Goal: Information Seeking & Learning: Check status

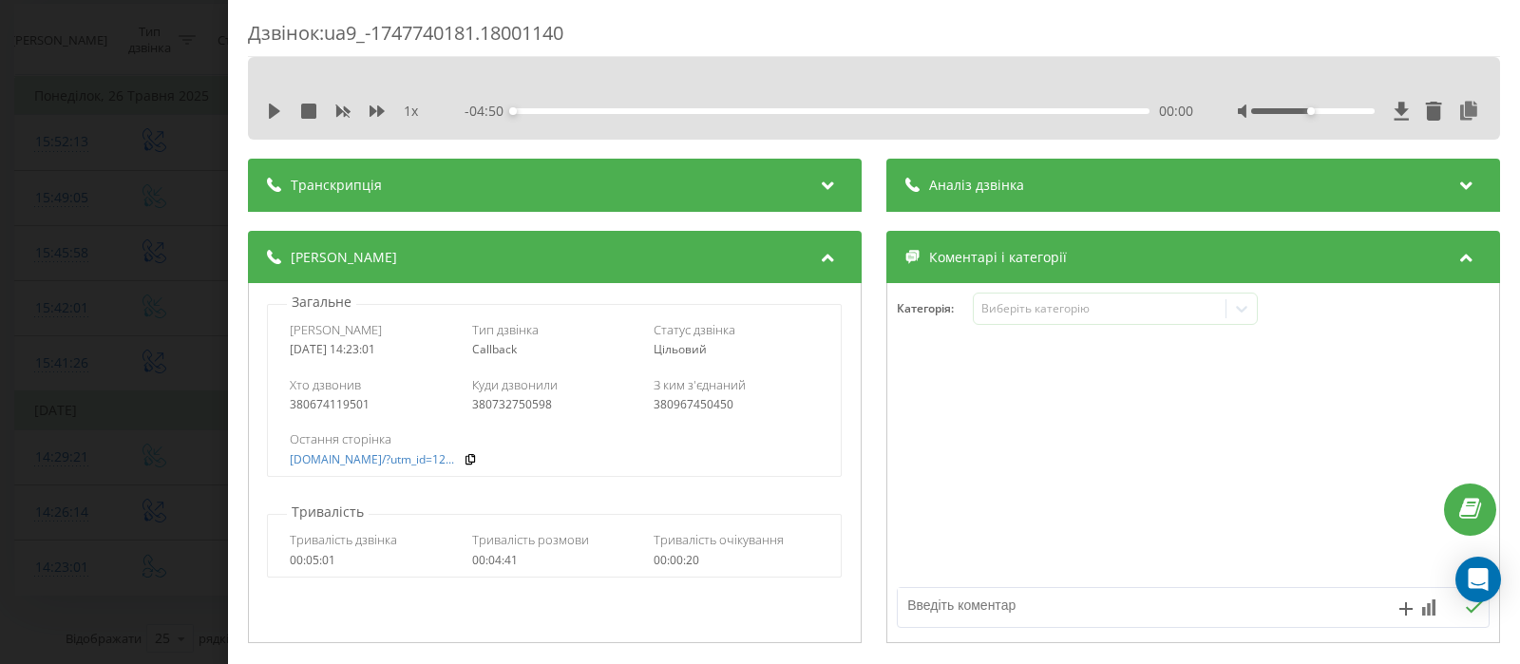
click at [105, 288] on div "Дзвінок : ua9_-1747740181.18001140 1 x - 04:50 00:00 00:00 Транскрипція Для AI-…" at bounding box center [760, 332] width 1520 height 664
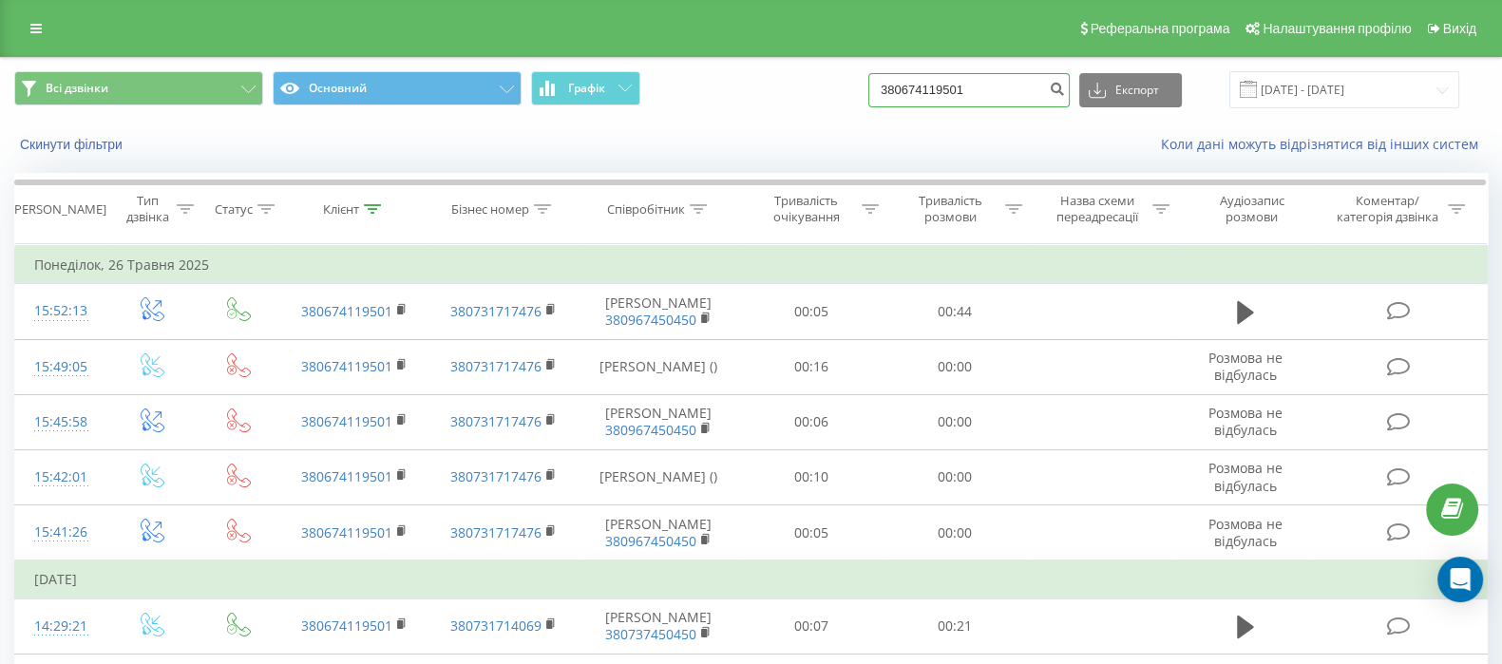
drag, startPoint x: 1014, startPoint y: 83, endPoint x: 804, endPoint y: 103, distance: 211.8
click at [804, 103] on div "Всі дзвінки Основний Графік 380674119501 Експорт .csv .xls .xlsx [DATE] - [DATE]" at bounding box center [750, 89] width 1473 height 37
paste input "83005384"
type input "380683005384"
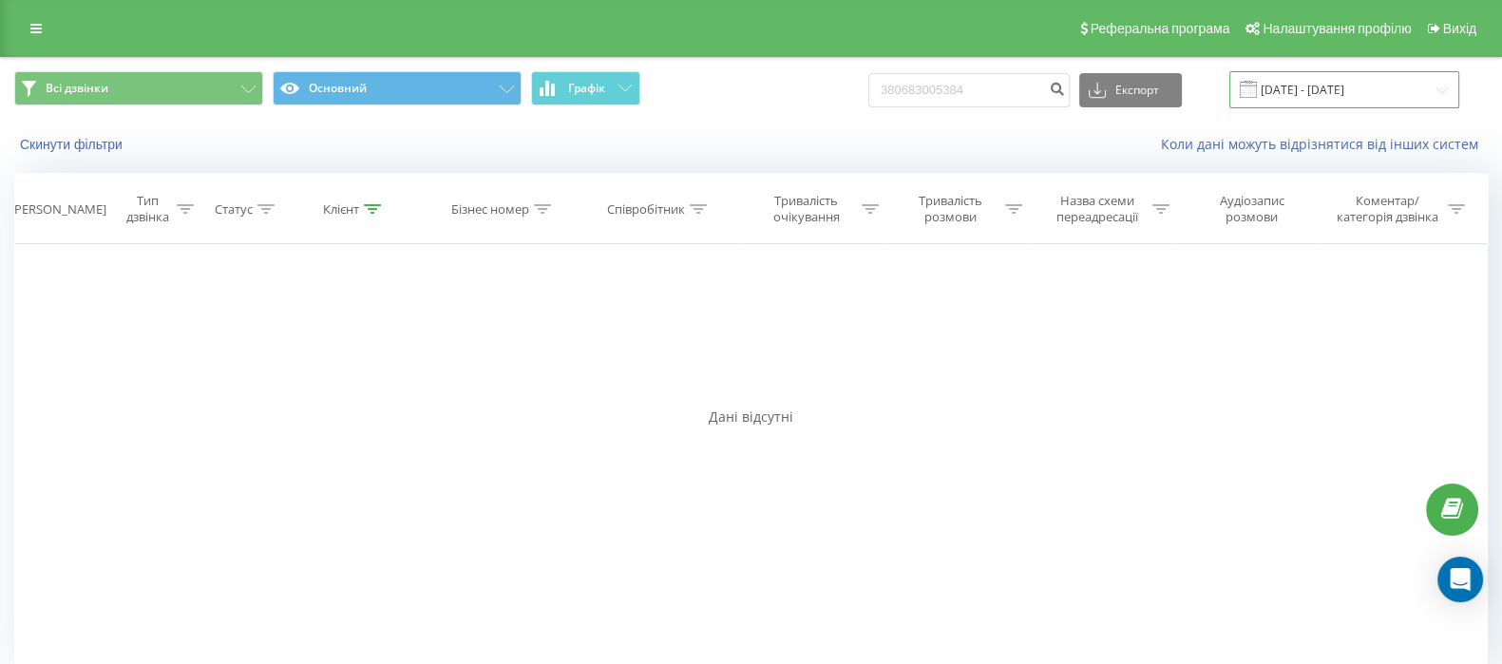
click at [1312, 97] on input "22.06.2025 - 22.09.2025" at bounding box center [1344, 89] width 230 height 37
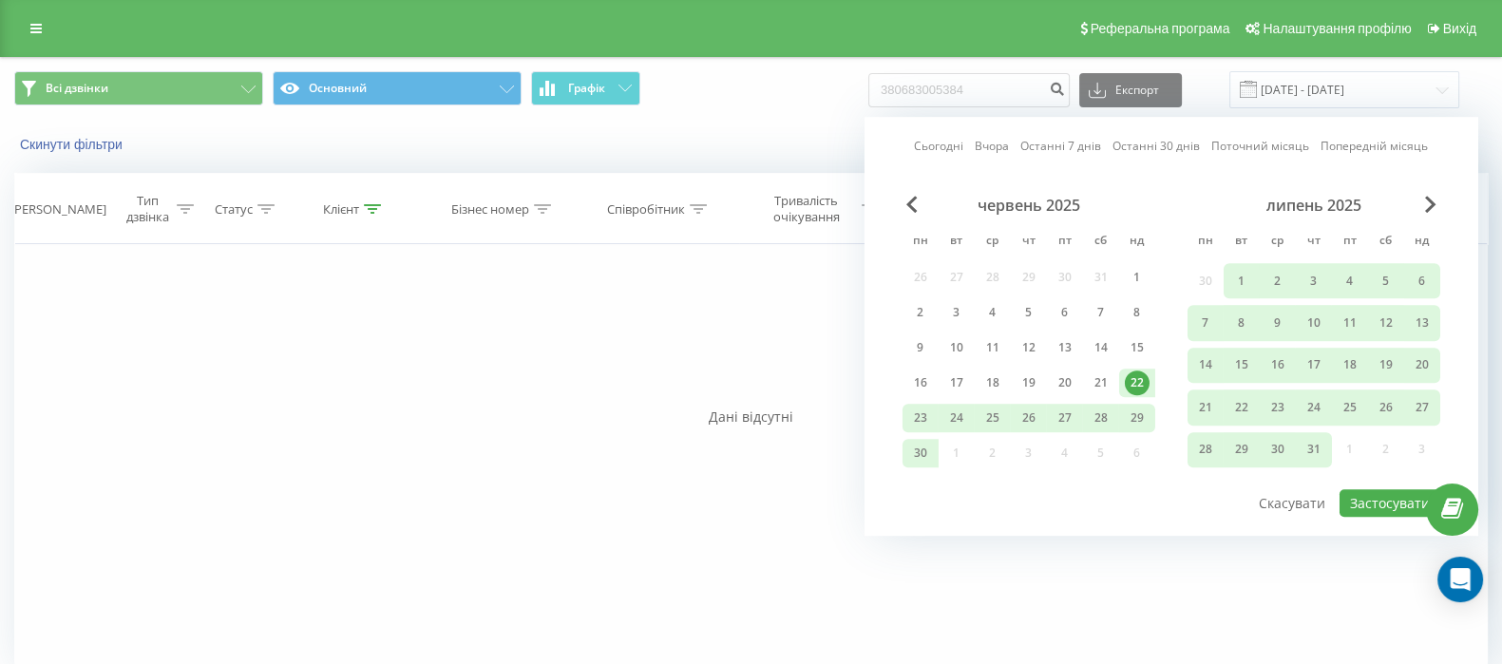
click at [911, 193] on div "Сьогодні Вчора Останні 7 днів Останні 30 днів Поточний місяць Попередній місяць…" at bounding box center [1171, 326] width 614 height 419
click at [912, 200] on span "Previous Month" at bounding box center [911, 204] width 11 height 17
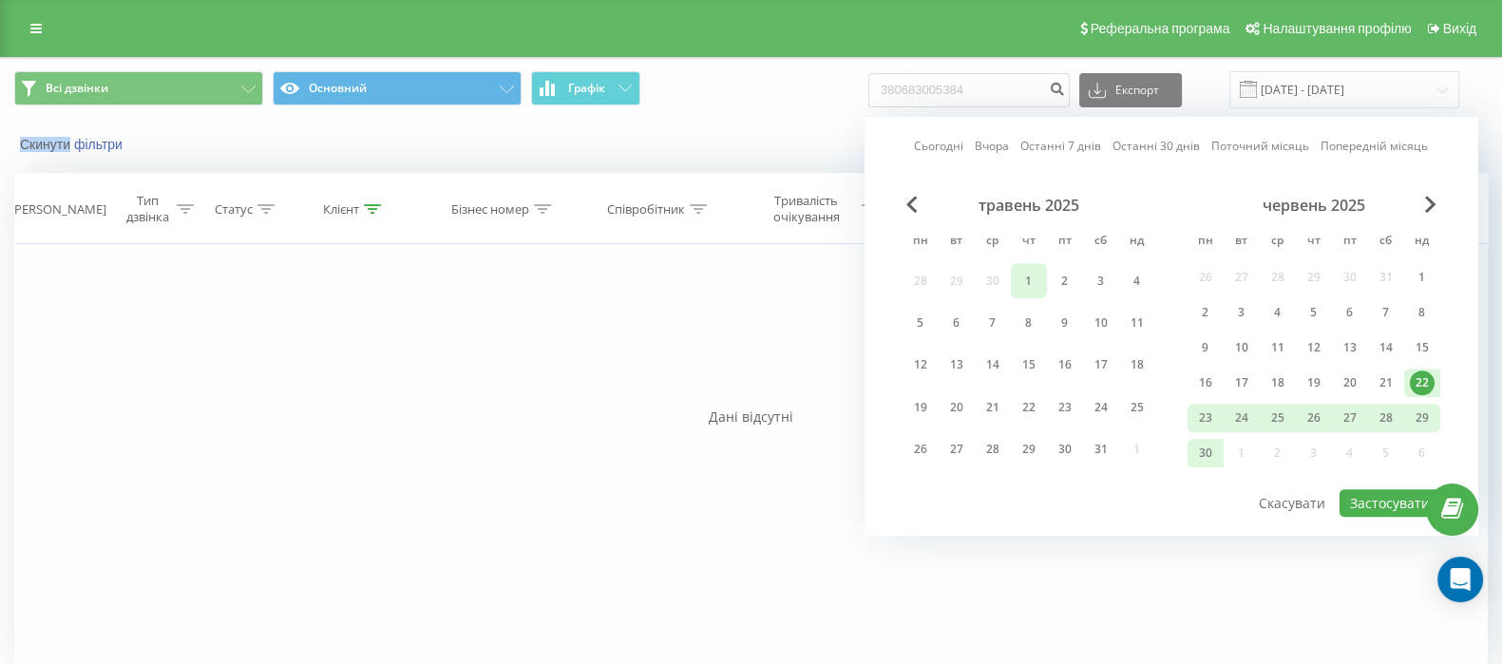
click at [1019, 274] on div "1" at bounding box center [1028, 281] width 25 height 25
click at [1190, 449] on div "30" at bounding box center [1205, 453] width 36 height 28
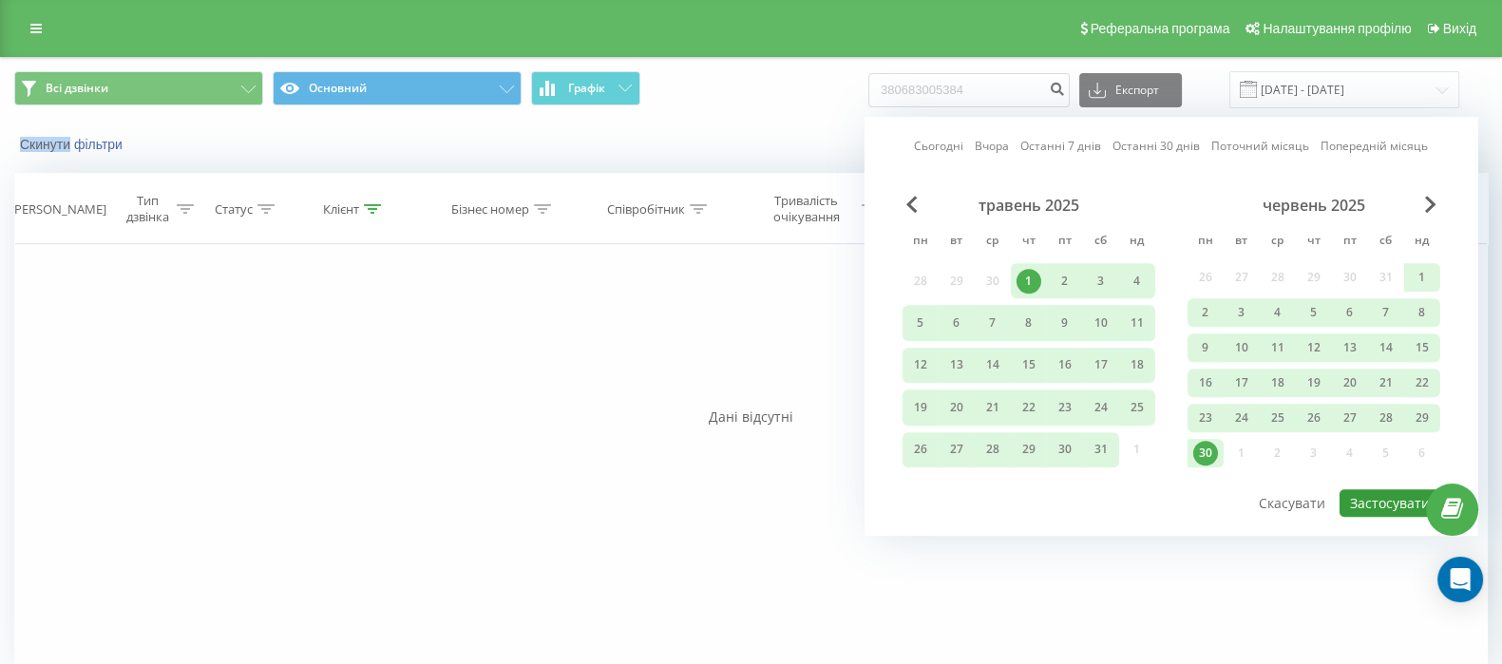
click at [1377, 501] on button "Застосувати" at bounding box center [1389, 503] width 101 height 28
type input "[DATE] - [DATE]"
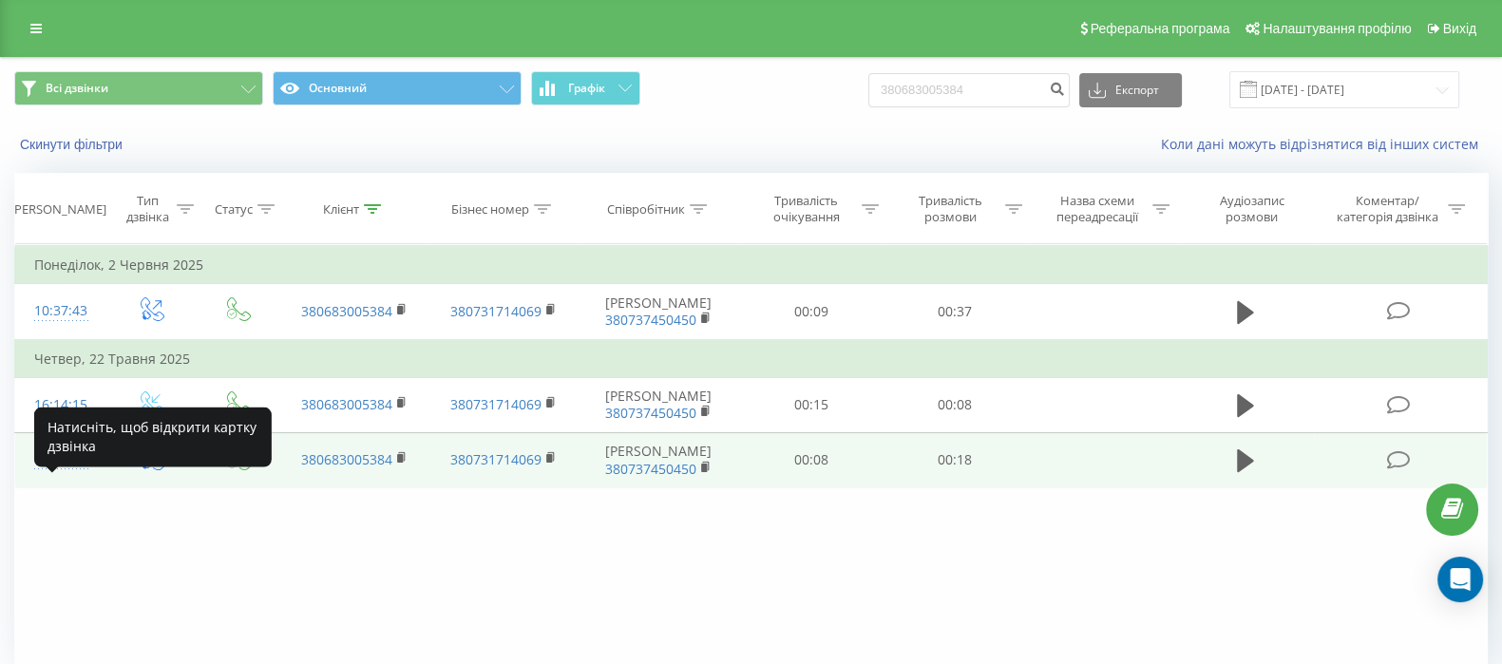
click at [59, 479] on div "16:03:24" at bounding box center [60, 460] width 53 height 37
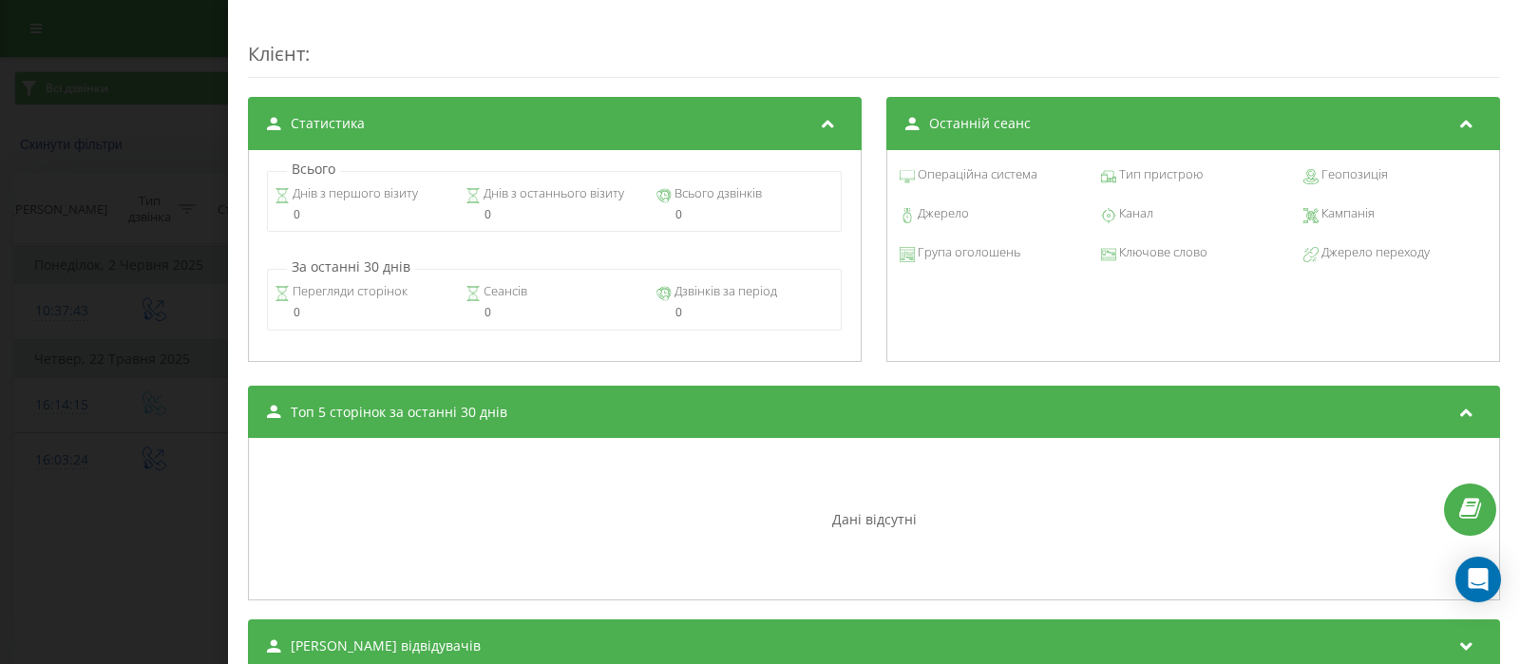
scroll to position [735, 0]
click at [175, 313] on div "Дзвінок : ua0_-1747919004.8352186 1 x - 00:01 00:00 00:00 Транскрипція Для AI-а…" at bounding box center [760, 332] width 1520 height 664
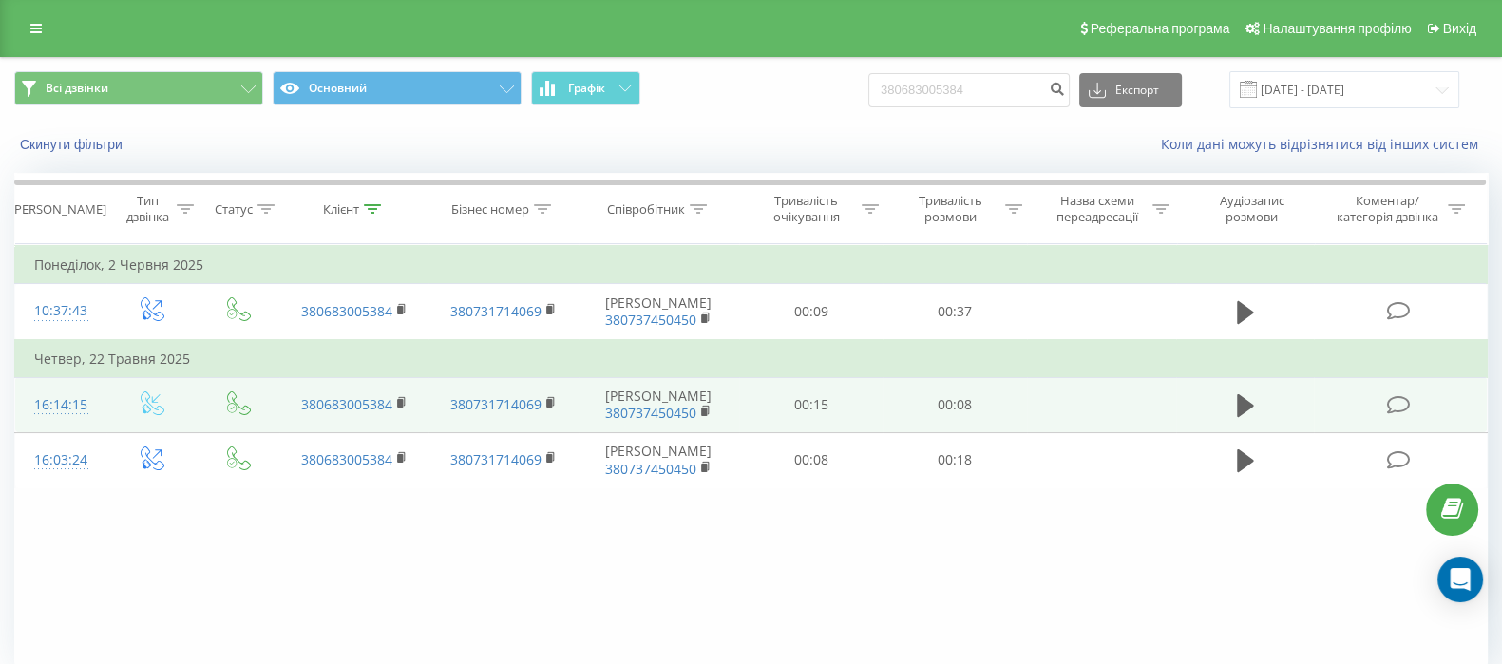
click at [61, 417] on div "16:14:15" at bounding box center [60, 405] width 53 height 37
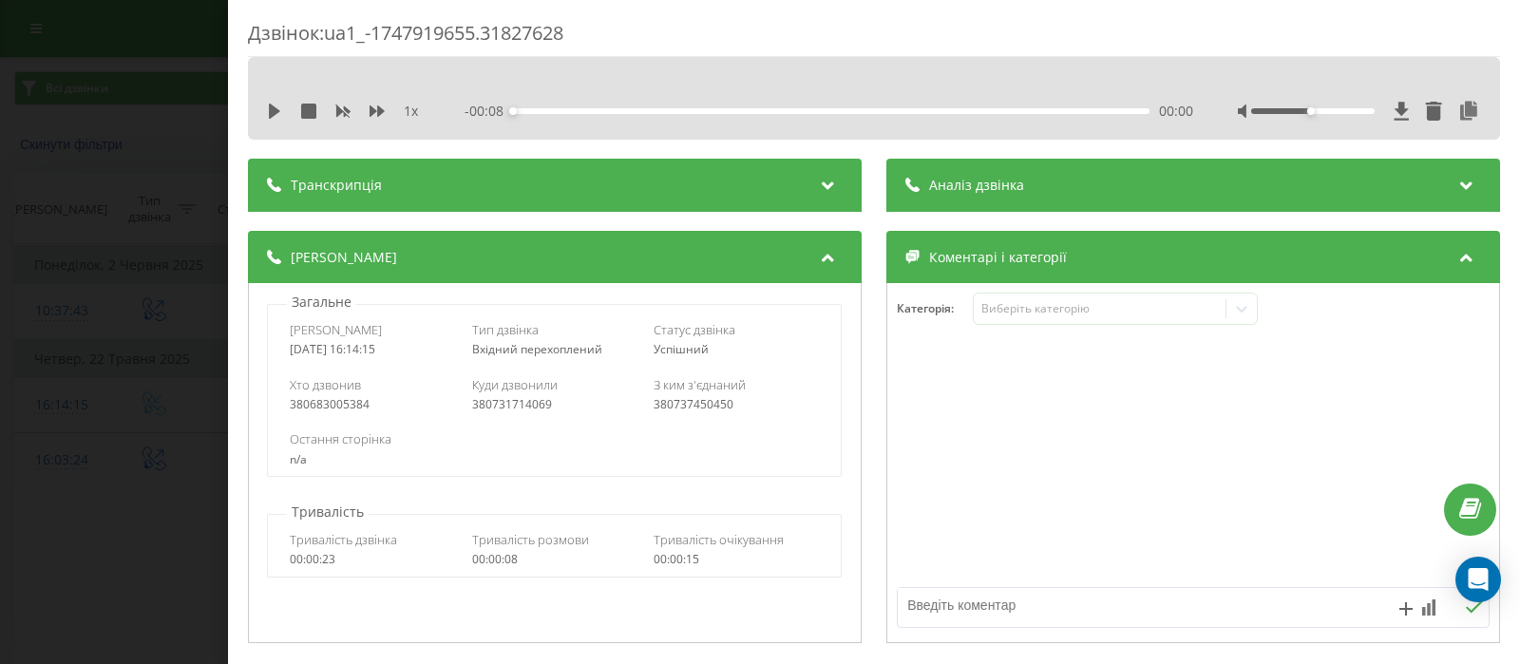
click at [142, 276] on div "Дзвінок : ua1_-1747919655.31827628 1 x - 00:08 00:00 00:00 Транскрипція Для AI-…" at bounding box center [760, 332] width 1520 height 664
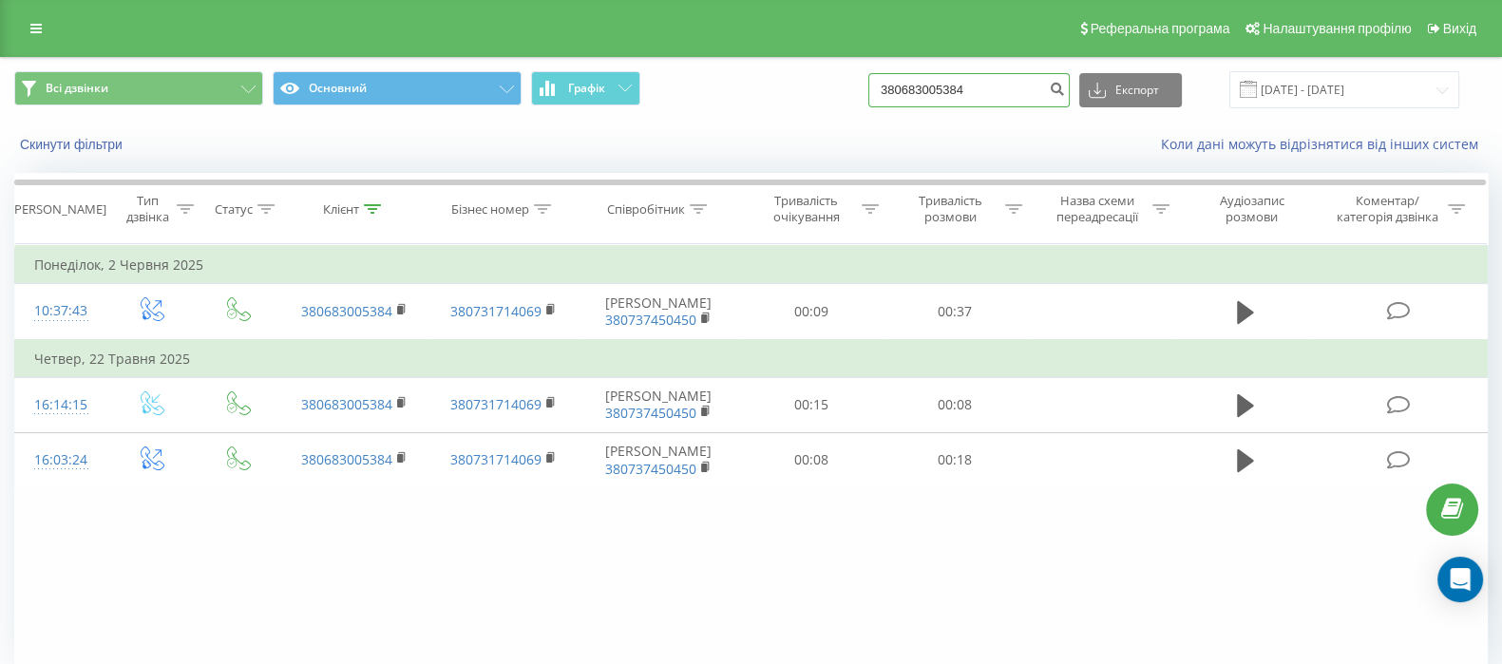
drag, startPoint x: 1021, startPoint y: 97, endPoint x: 739, endPoint y: 112, distance: 282.5
click at [739, 112] on div "Всі дзвінки Основний Графік 380683005384 Експорт .csv .xls .xlsx 01.05.2025 - 3…" at bounding box center [751, 90] width 1500 height 64
paste input "+38097387590"
click at [899, 91] on input "+380973875904" at bounding box center [968, 90] width 201 height 34
type input "380973875904"
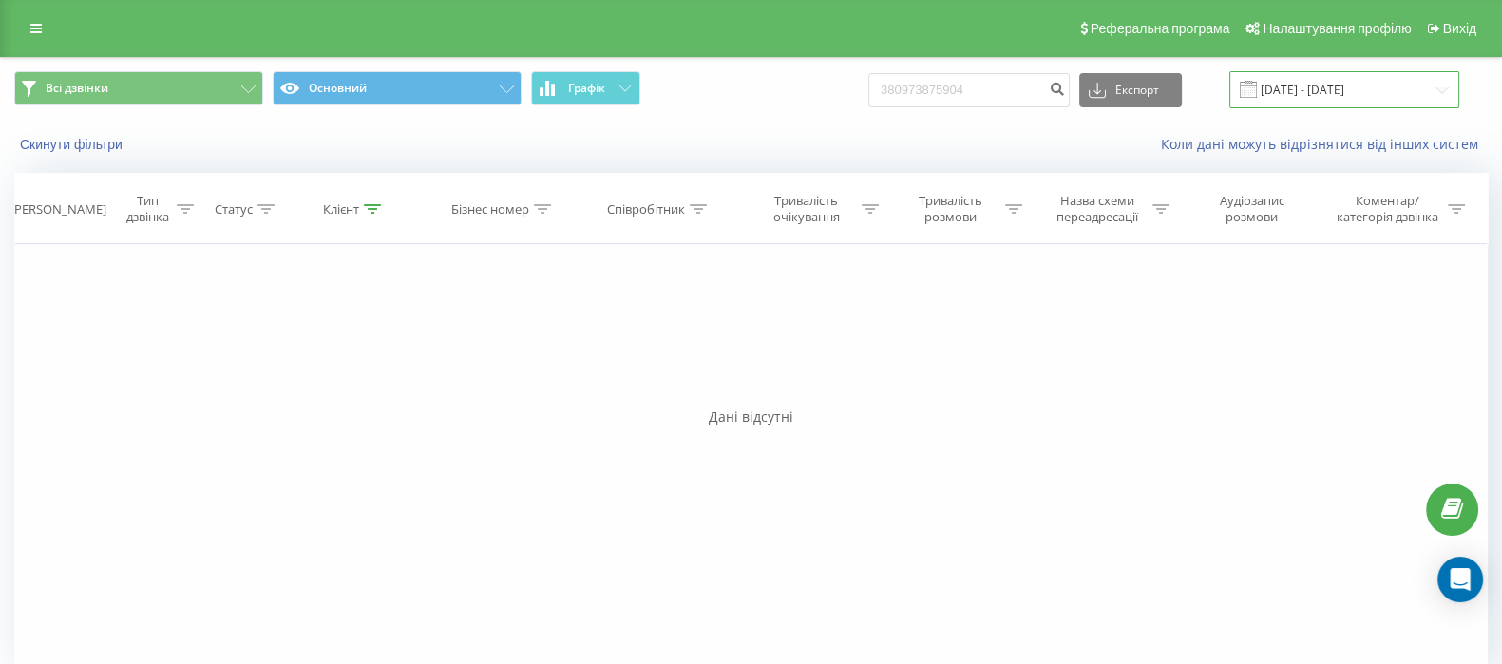
click at [1323, 93] on input "[DATE] - [DATE]" at bounding box center [1344, 89] width 230 height 37
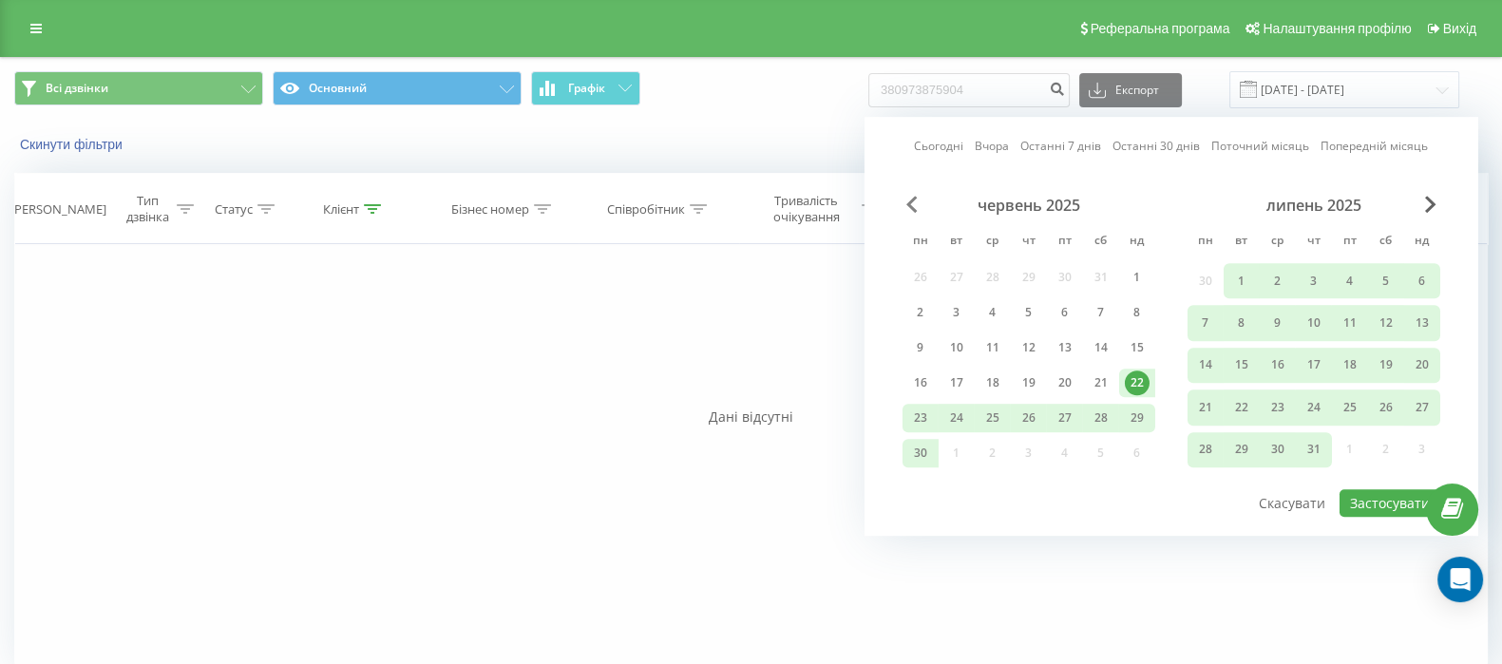
click at [914, 206] on span "Previous Month" at bounding box center [911, 204] width 11 height 17
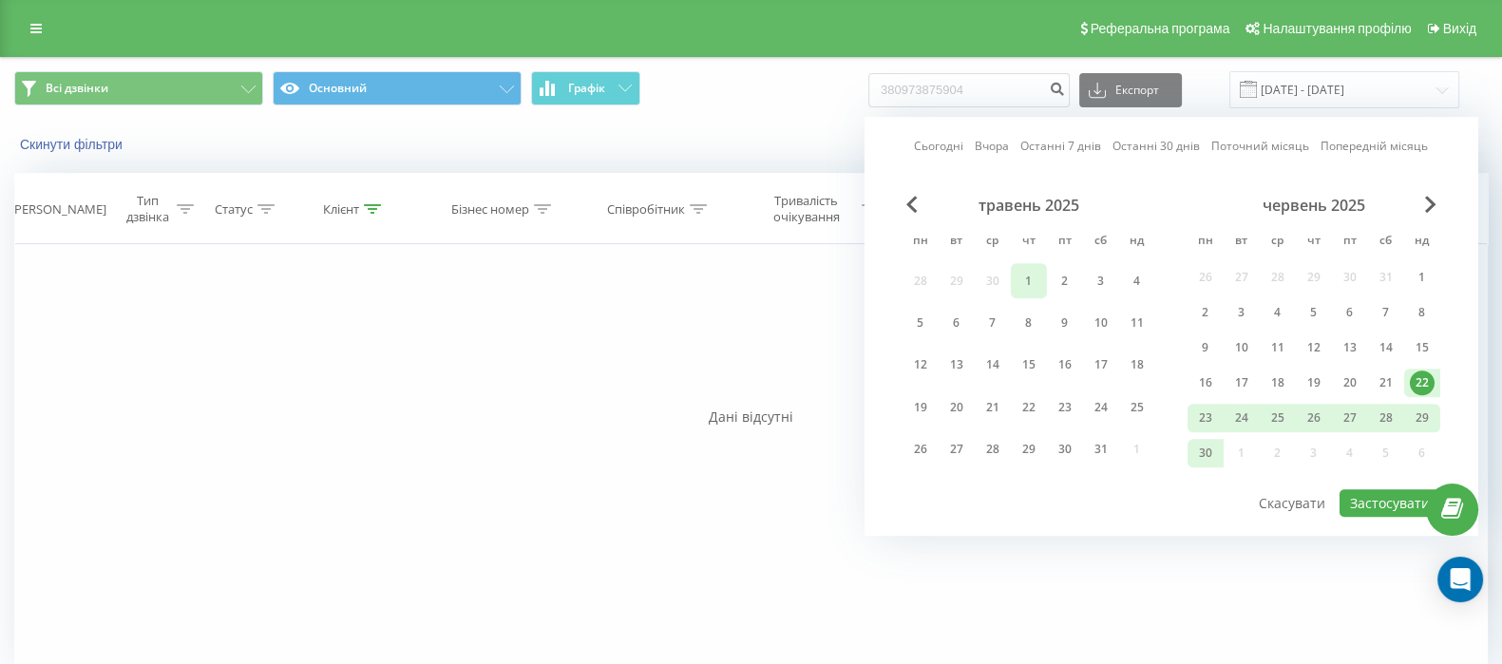
click at [1037, 282] on div "1" at bounding box center [1028, 281] width 25 height 25
click at [1208, 454] on div "30" at bounding box center [1205, 453] width 25 height 25
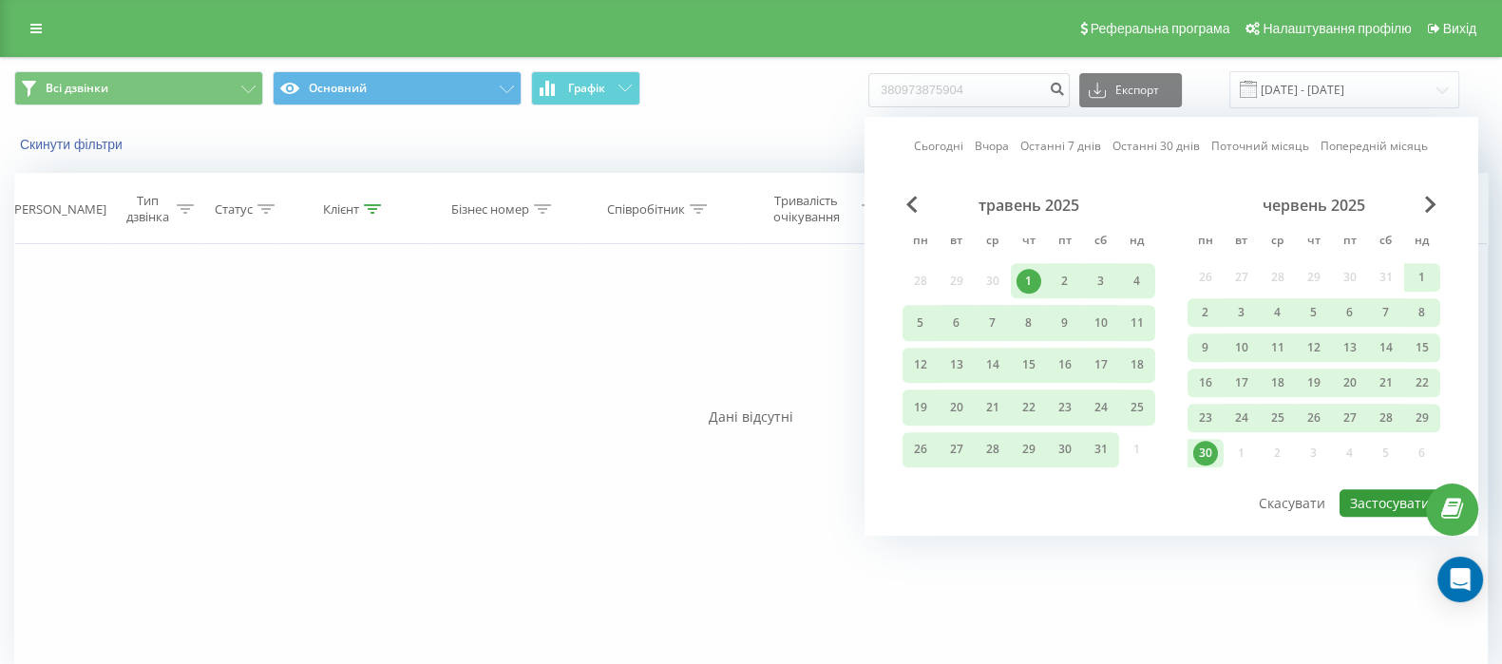
click at [1374, 502] on button "Застосувати" at bounding box center [1389, 503] width 101 height 28
type input "[DATE] - [DATE]"
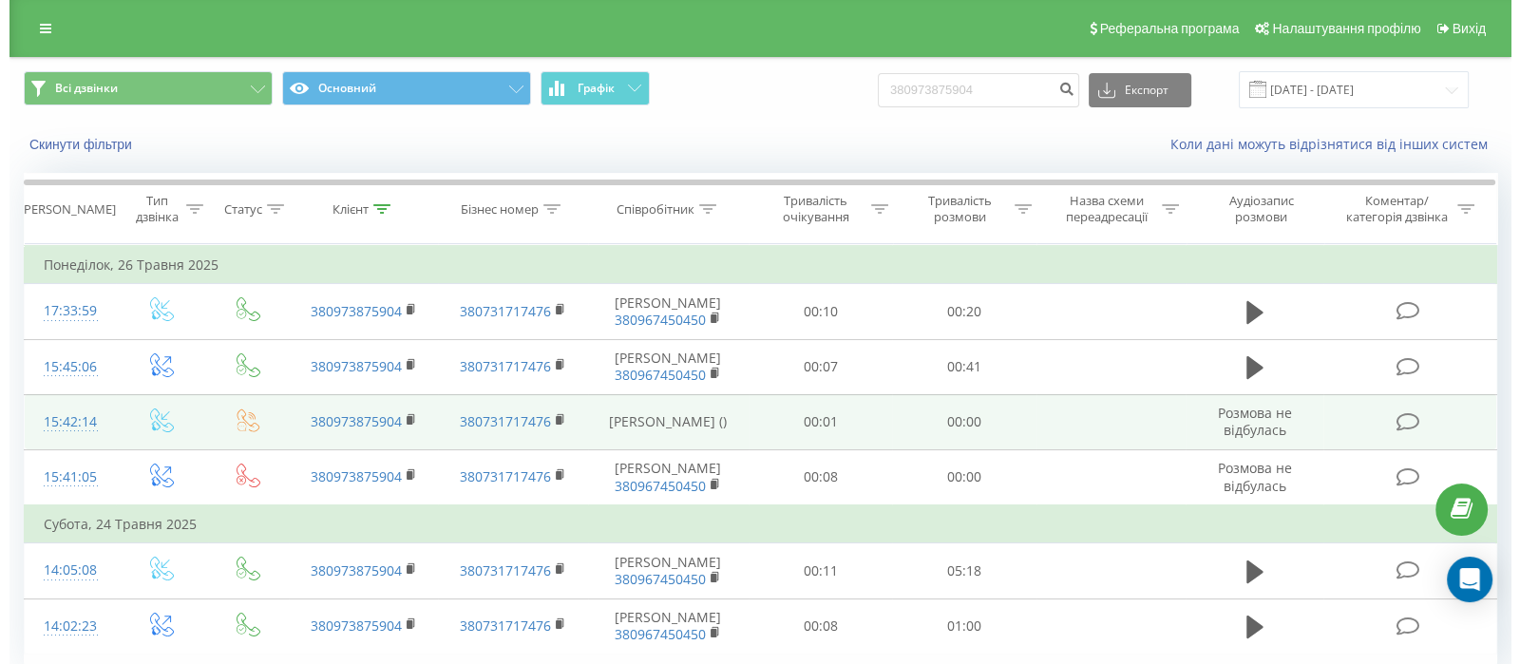
scroll to position [78, 0]
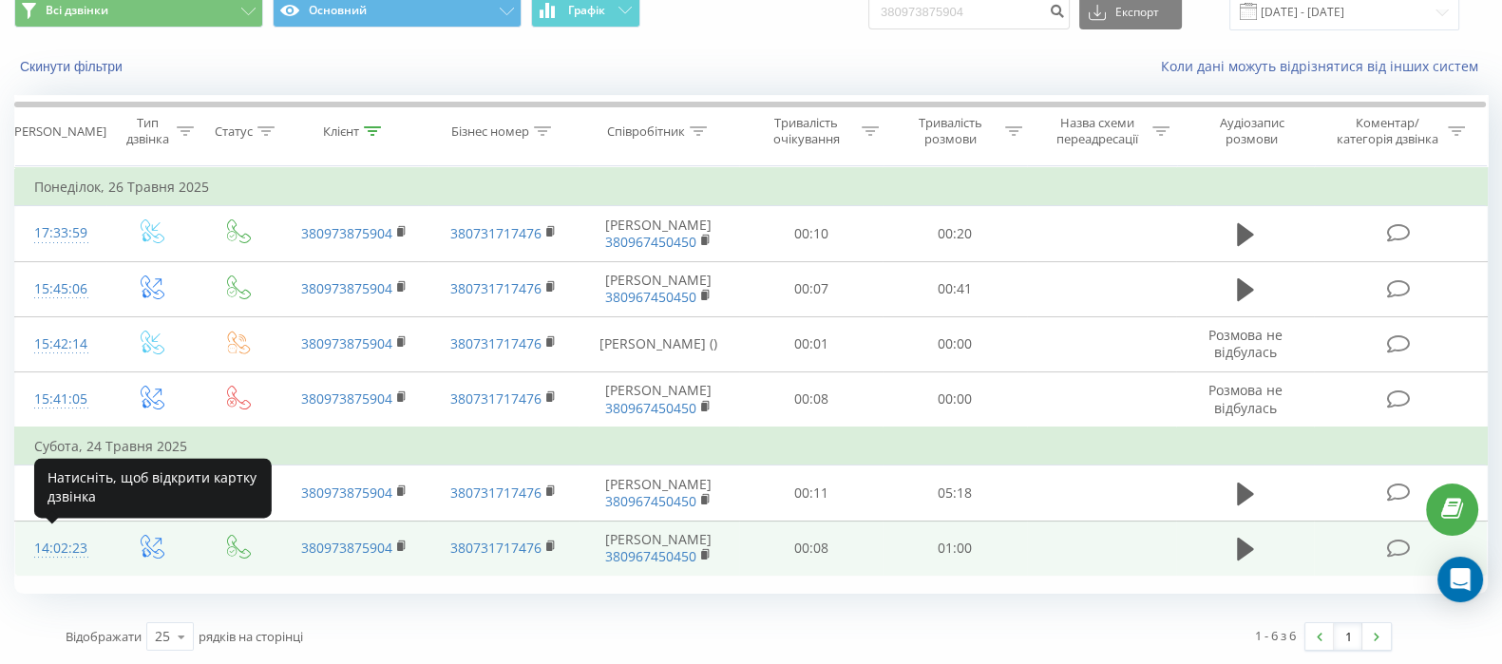
click at [48, 543] on div "14:02:23" at bounding box center [60, 548] width 53 height 37
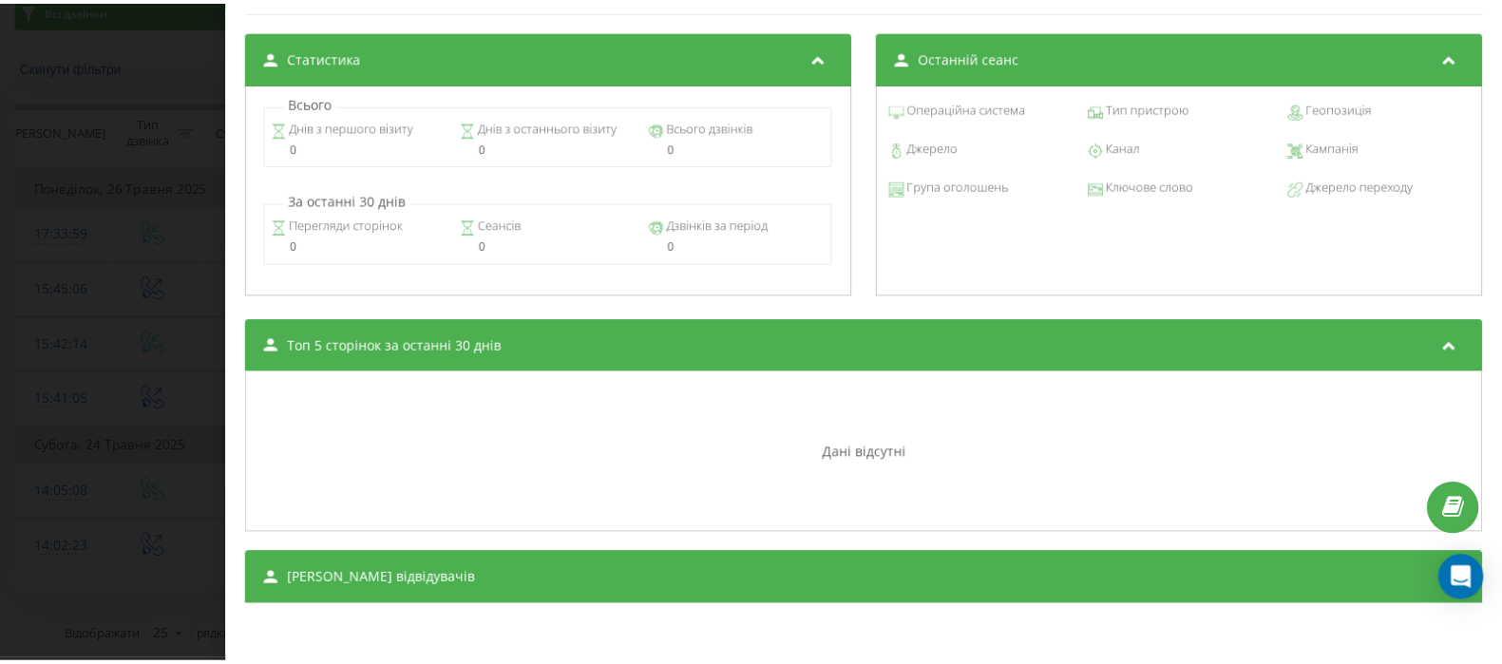
scroll to position [802, 0]
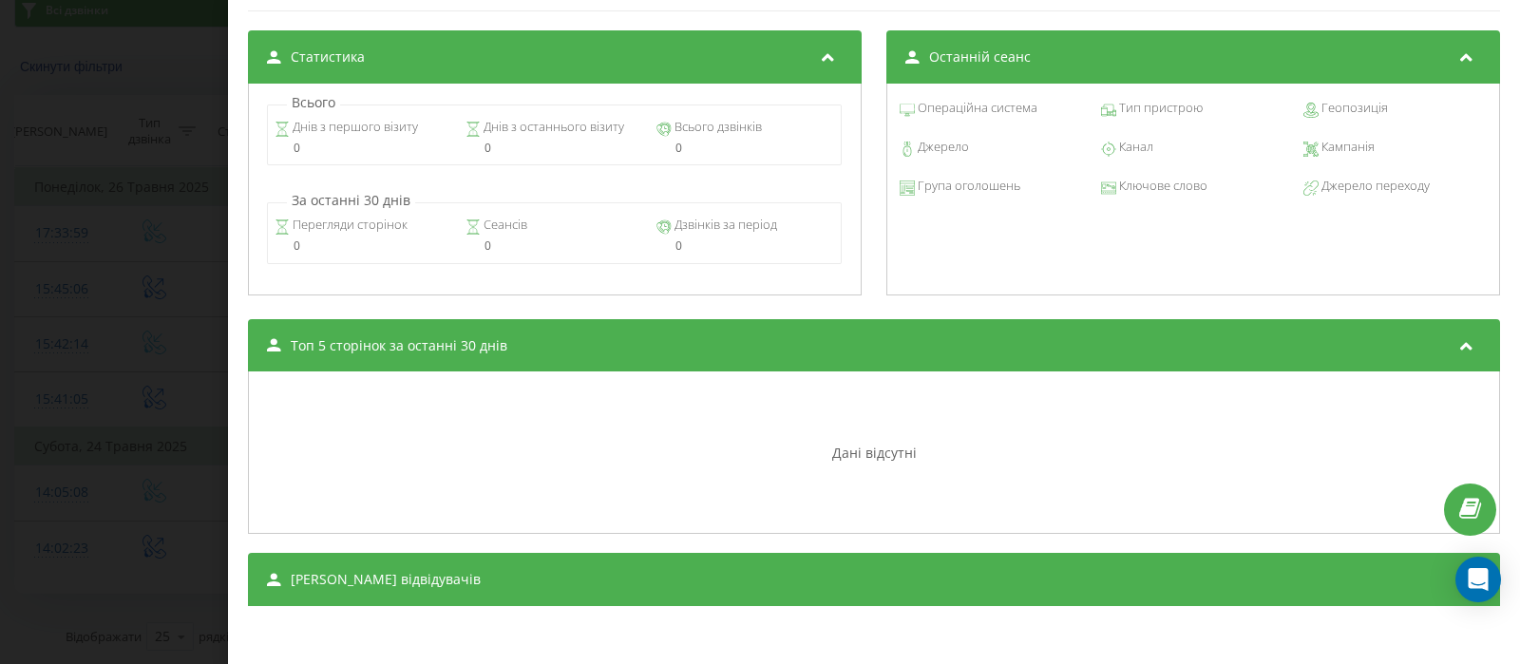
click at [290, 213] on div "Перегляди сторінок 0 Сеансів 0 Дзвінків за період 0" at bounding box center [554, 232] width 575 height 61
click at [157, 223] on div "Дзвінок : ua14_-1748084543.5169531 1 x - 01:00 00:00 00:00 Транскрипція Для AI-…" at bounding box center [760, 332] width 1520 height 664
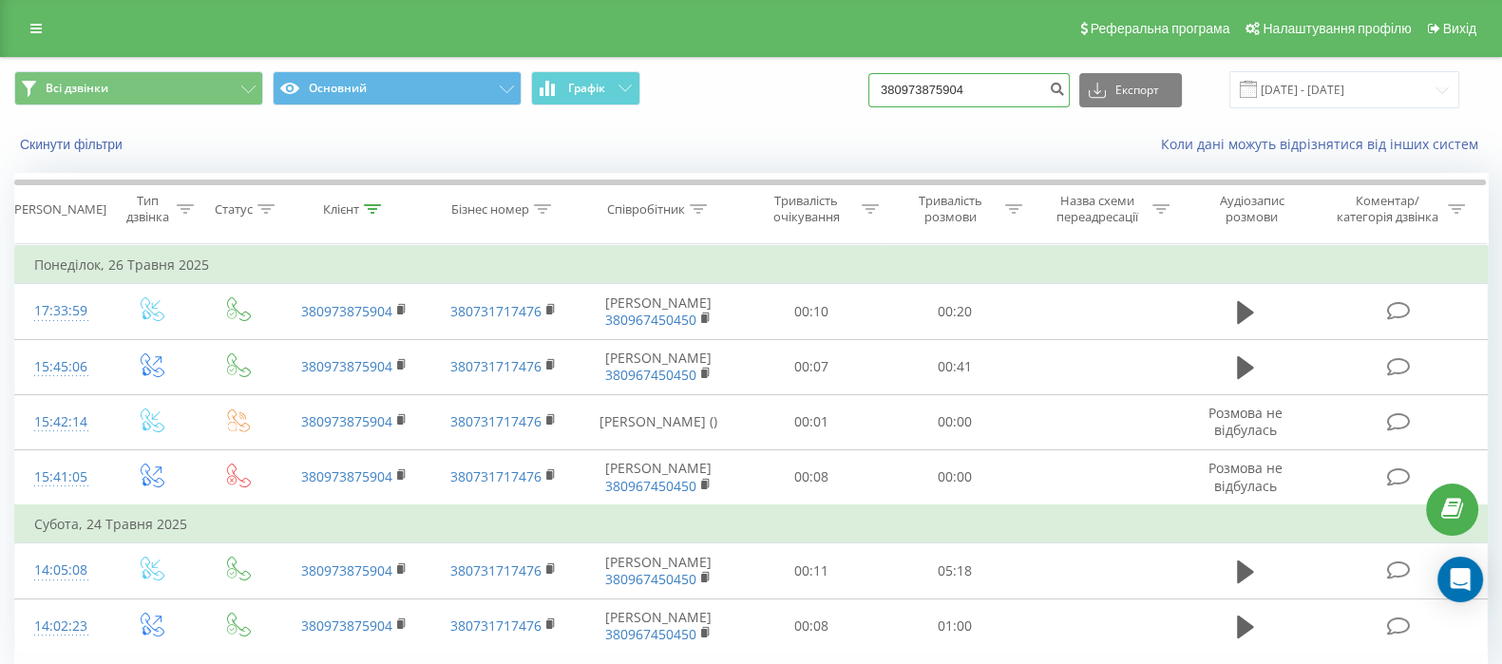
drag, startPoint x: 1007, startPoint y: 90, endPoint x: 703, endPoint y: 109, distance: 304.5
click at [703, 109] on div "Всі дзвінки Основний Графік 380973875904 Експорт .csv .xls .xlsx 01.05.2025 - 3…" at bounding box center [751, 90] width 1500 height 64
paste input "+380675967706"
click at [906, 87] on input "+380675967706" at bounding box center [968, 90] width 201 height 34
type input "380675967706"
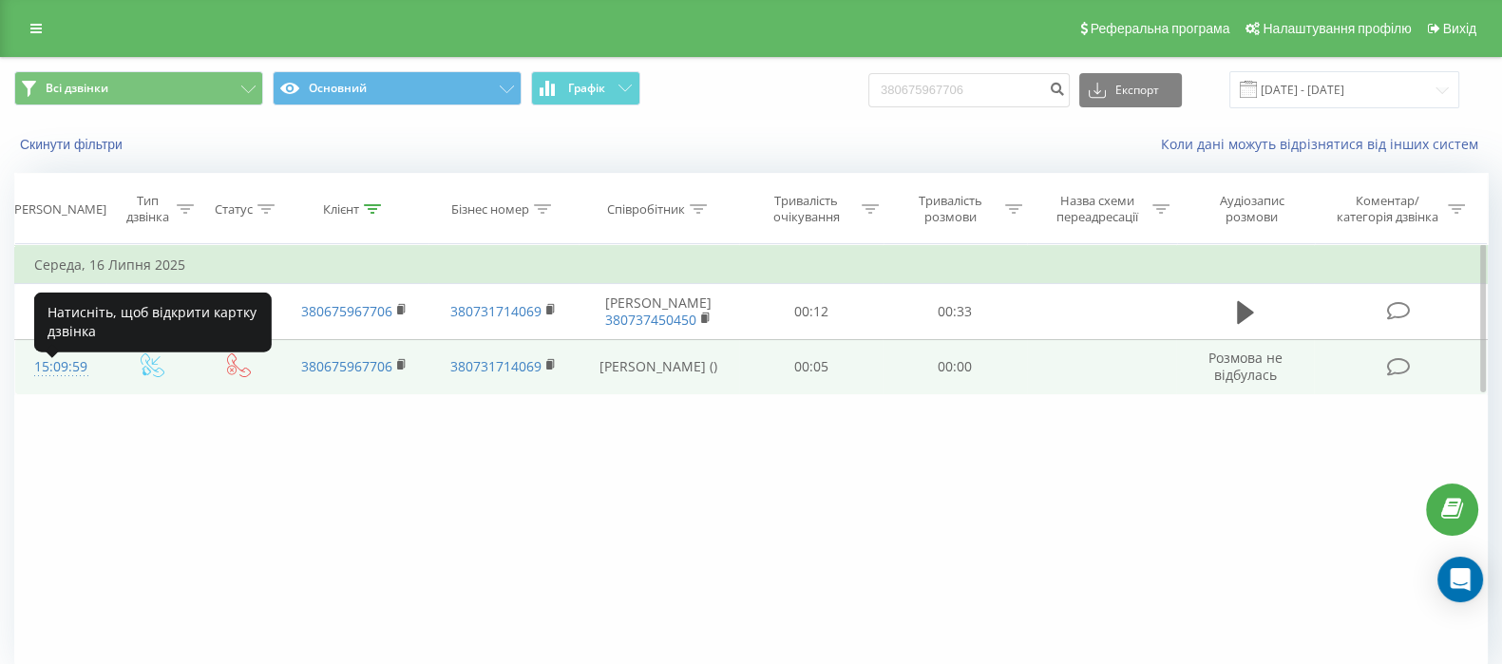
click at [66, 384] on div "15:09:59" at bounding box center [60, 367] width 53 height 37
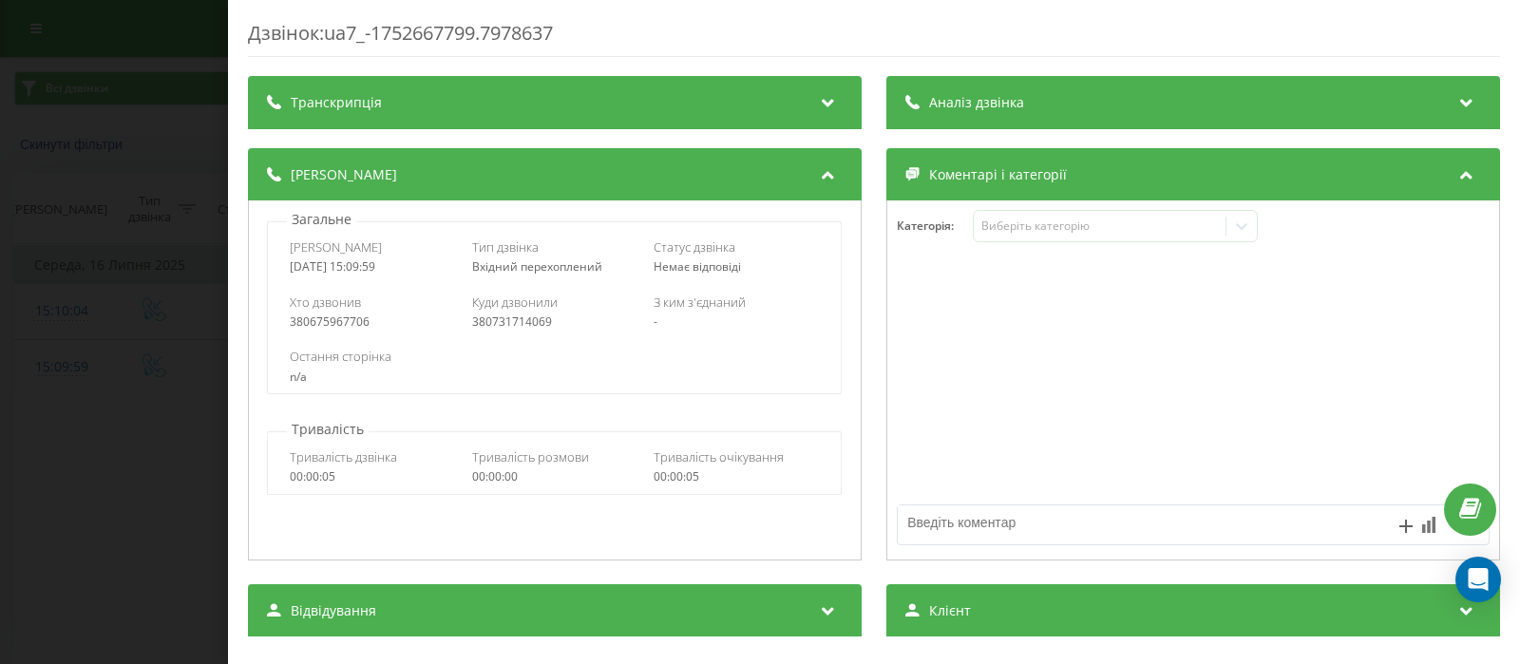
click at [185, 353] on div "Дзвінок : ua7_-1752667799.7978637 Транскрипція Для AI-аналізу майбутніх дзвінкі…" at bounding box center [760, 332] width 1520 height 664
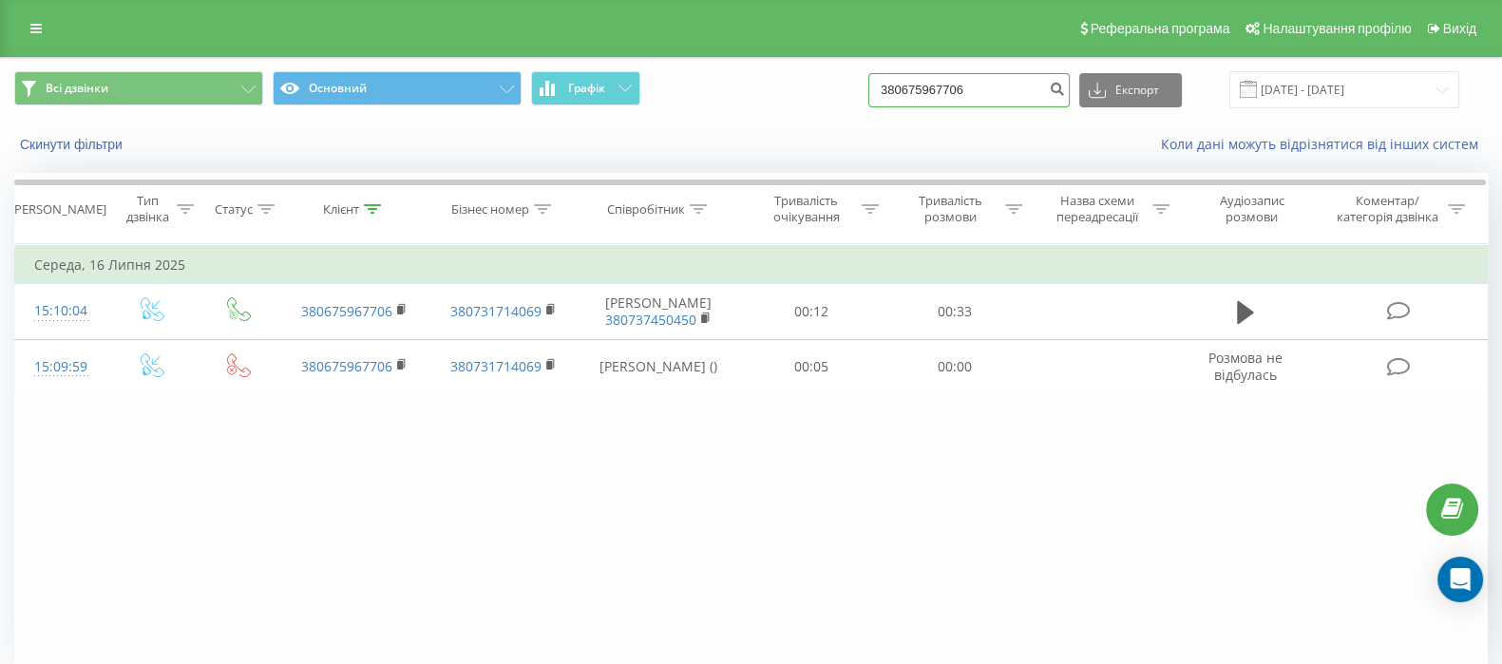
drag, startPoint x: 990, startPoint y: 90, endPoint x: 844, endPoint y: 81, distance: 145.6
click at [844, 81] on div "Всі дзвінки Основний Графік 380675967706 Експорт .csv .xls .xlsx 22.06.2025 - 2…" at bounding box center [750, 89] width 1473 height 37
paste input "+380935480267"
click at [907, 85] on input "+380935480267" at bounding box center [968, 90] width 201 height 34
type input "380935480267"
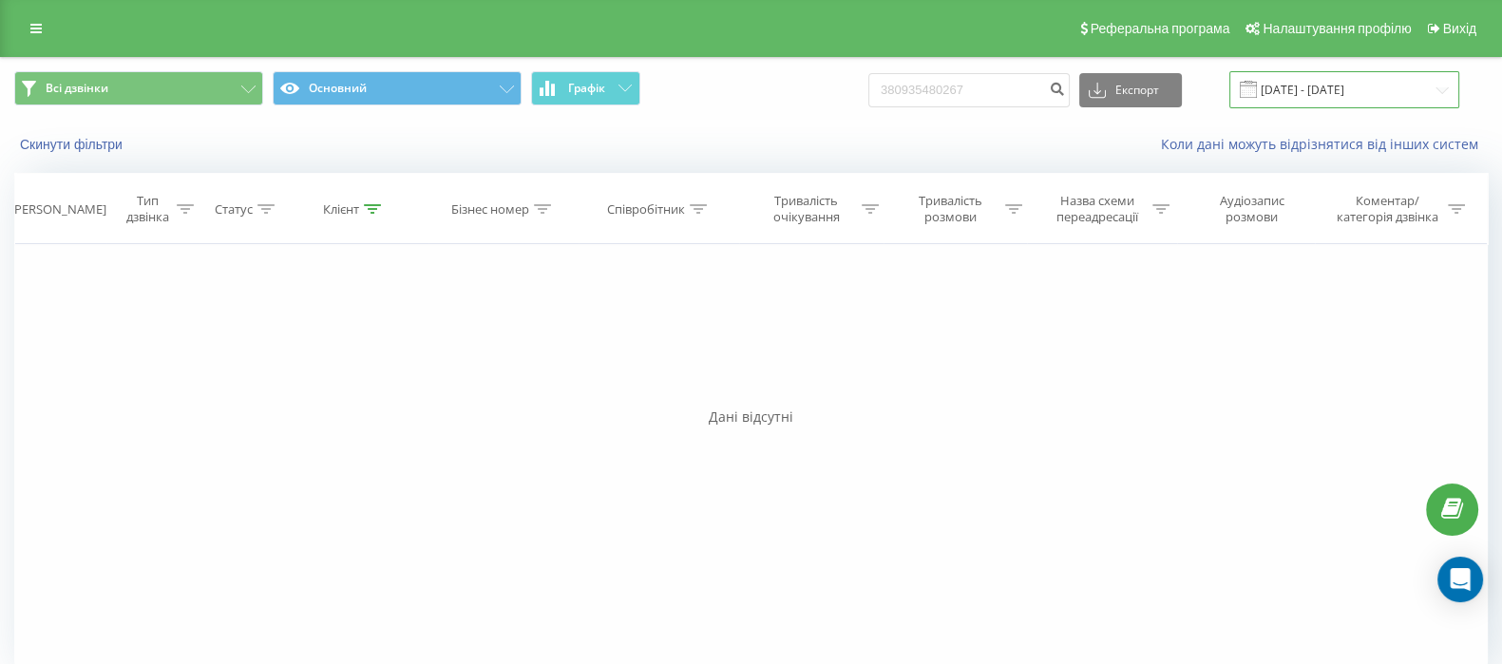
click at [1349, 76] on input "[DATE] - [DATE]" at bounding box center [1344, 89] width 230 height 37
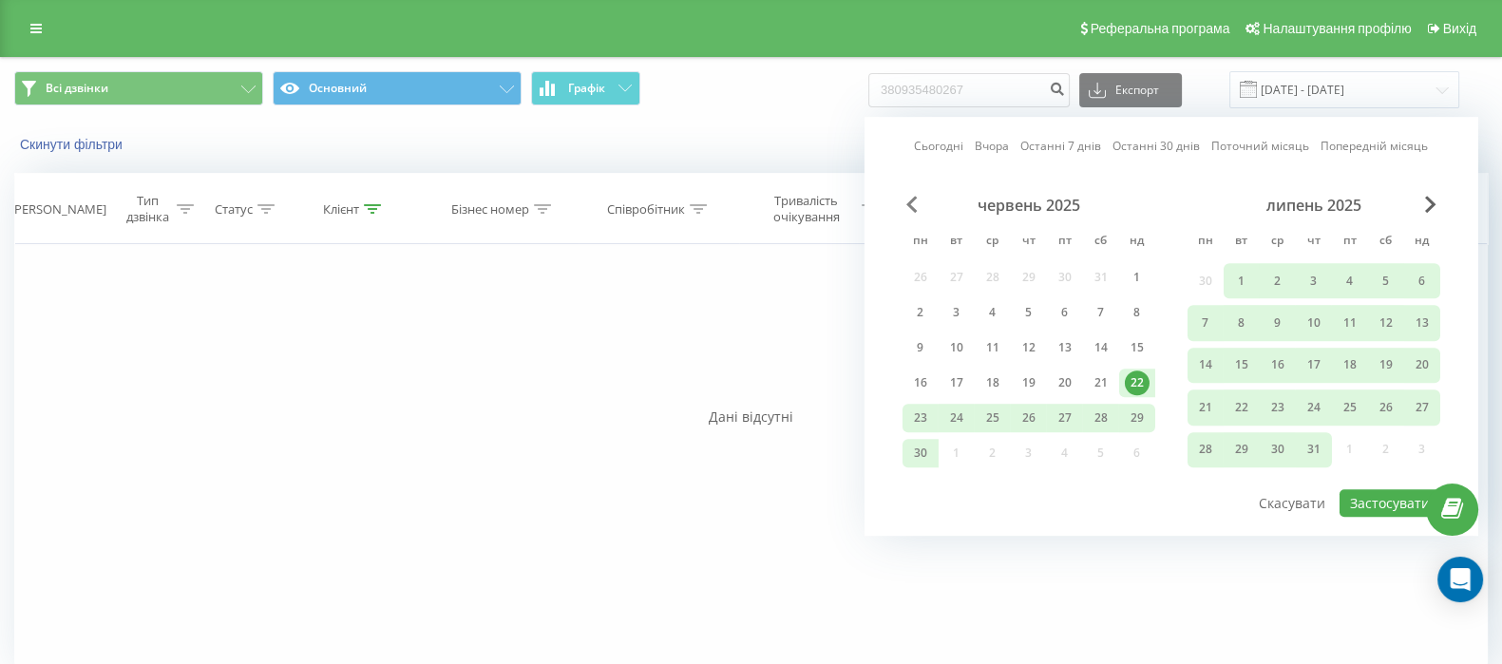
click at [916, 210] on span "Previous Month" at bounding box center [911, 204] width 11 height 17
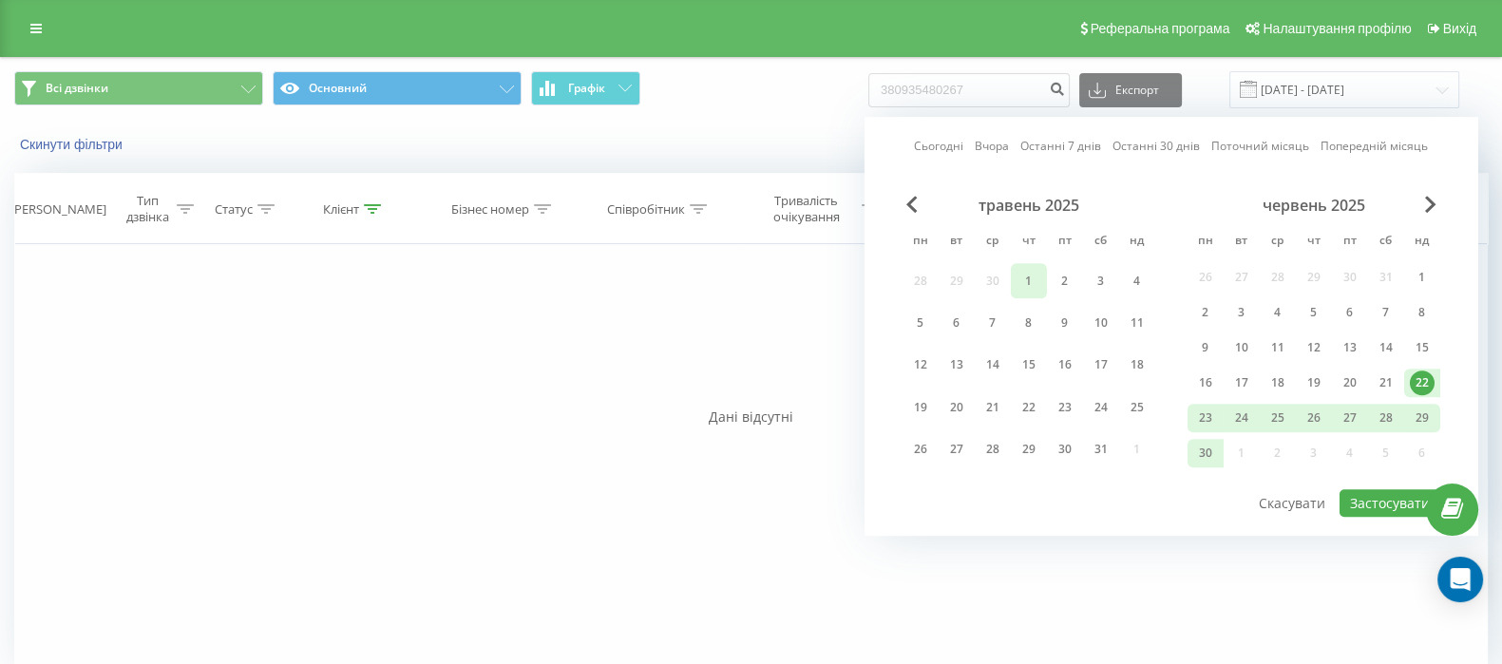
click at [1037, 289] on div "1" at bounding box center [1028, 281] width 25 height 25
click at [1207, 455] on div "30" at bounding box center [1205, 453] width 25 height 25
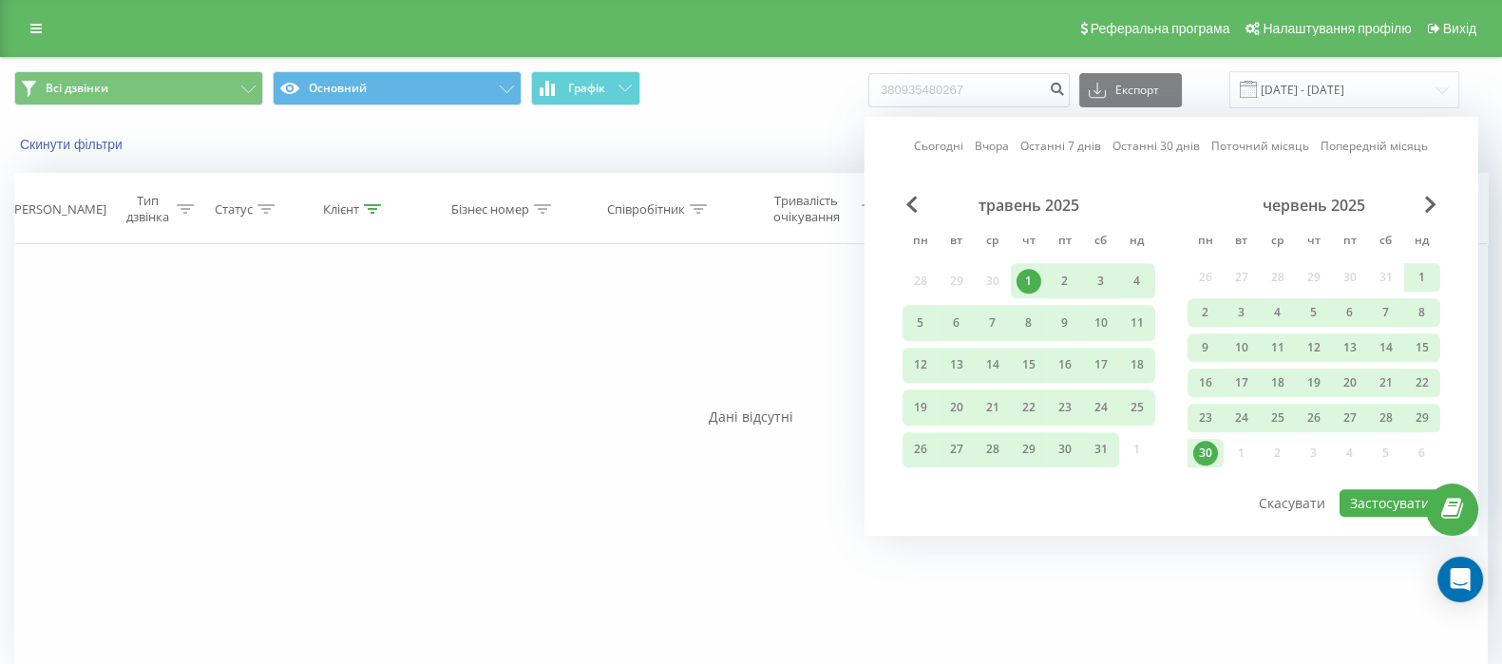
click at [1207, 455] on div "30" at bounding box center [1205, 453] width 25 height 25
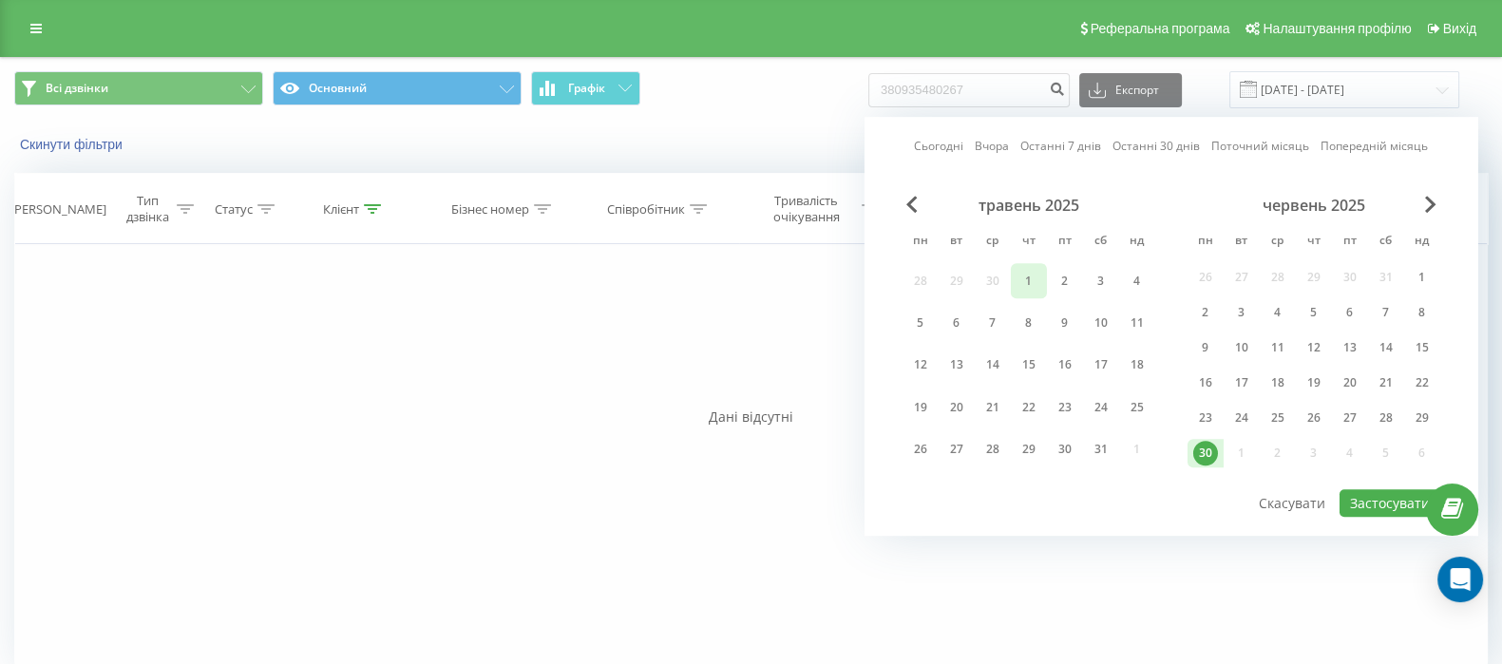
click at [1029, 294] on div "1" at bounding box center [1029, 280] width 36 height 35
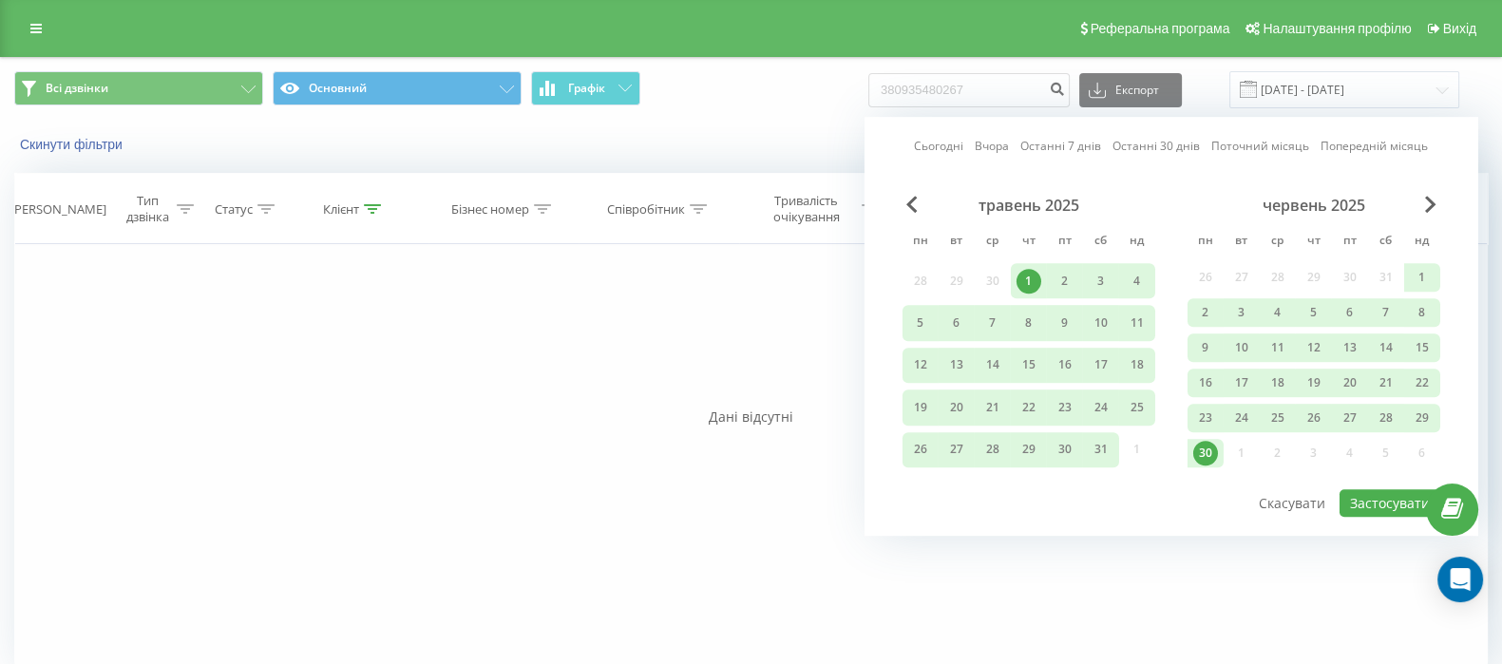
click at [1210, 457] on div "30" at bounding box center [1205, 453] width 25 height 25
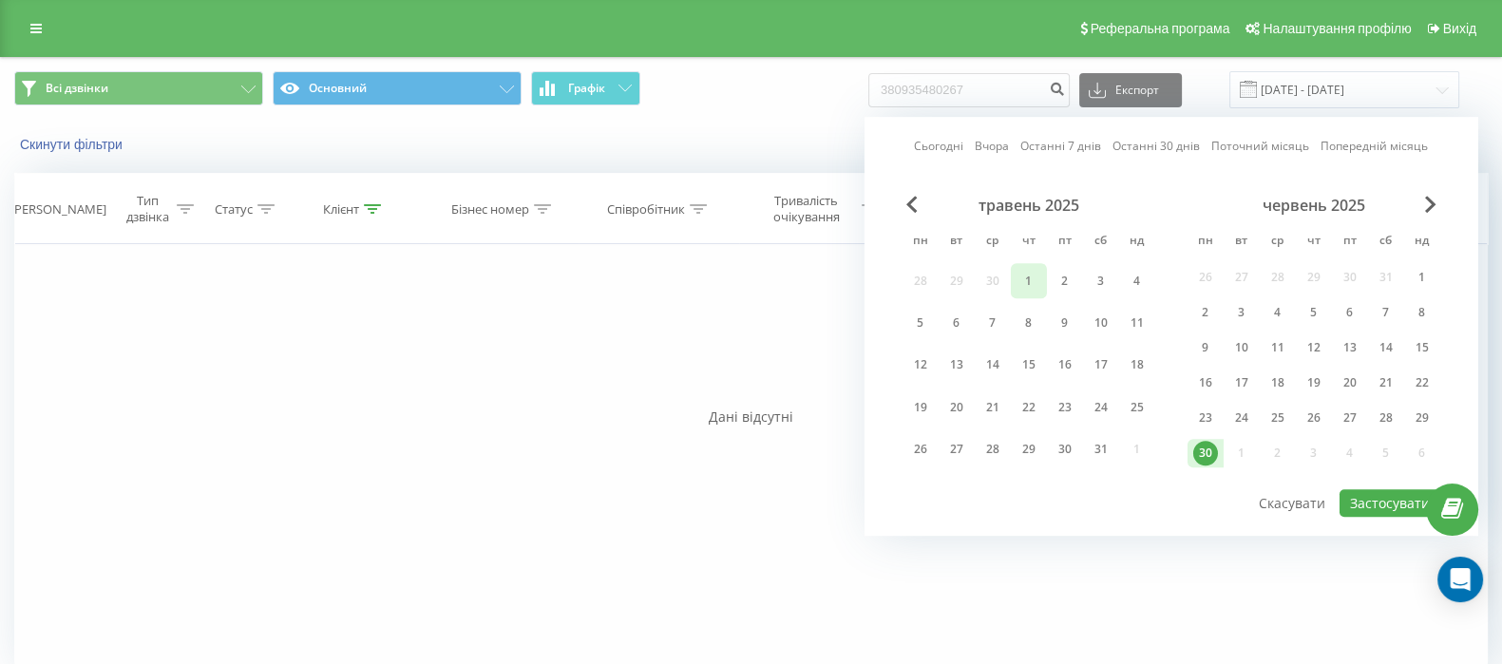
click at [1026, 263] on div "1" at bounding box center [1029, 280] width 36 height 35
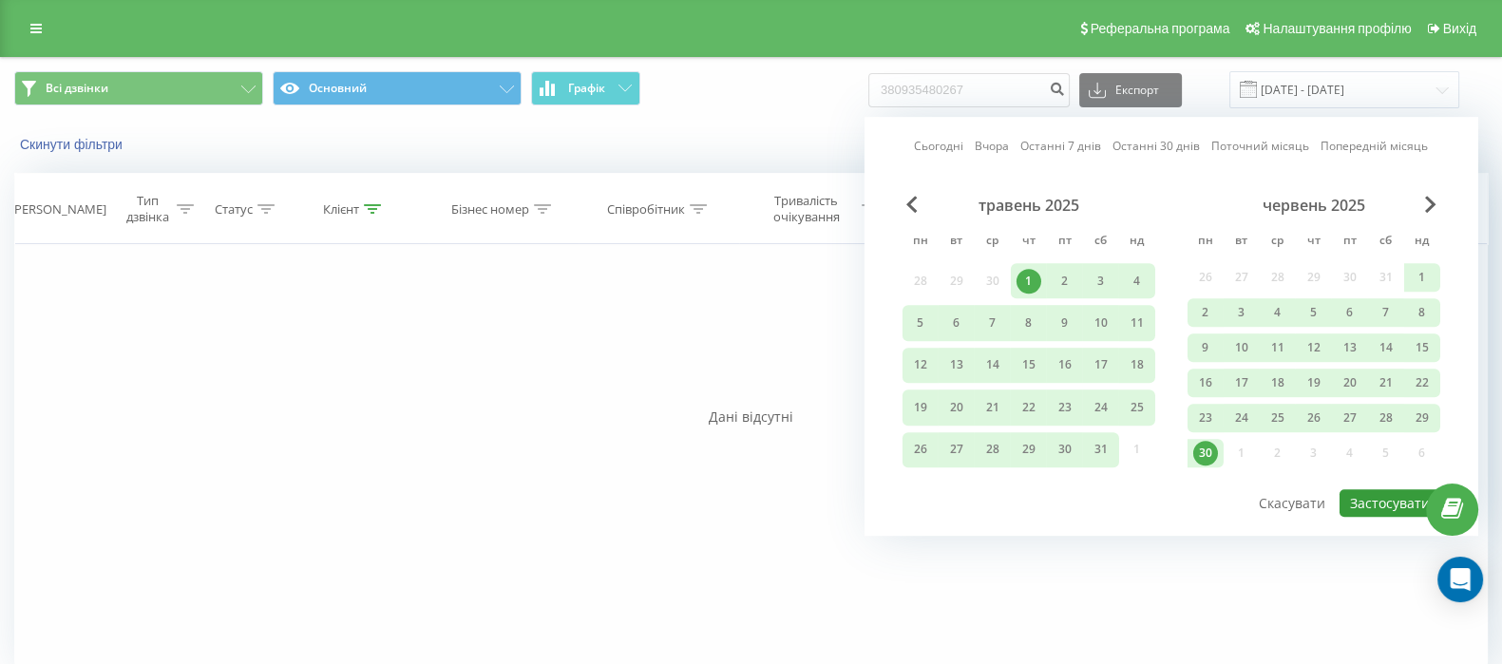
click at [1372, 501] on button "Застосувати" at bounding box center [1389, 503] width 101 height 28
type input "[DATE] - [DATE]"
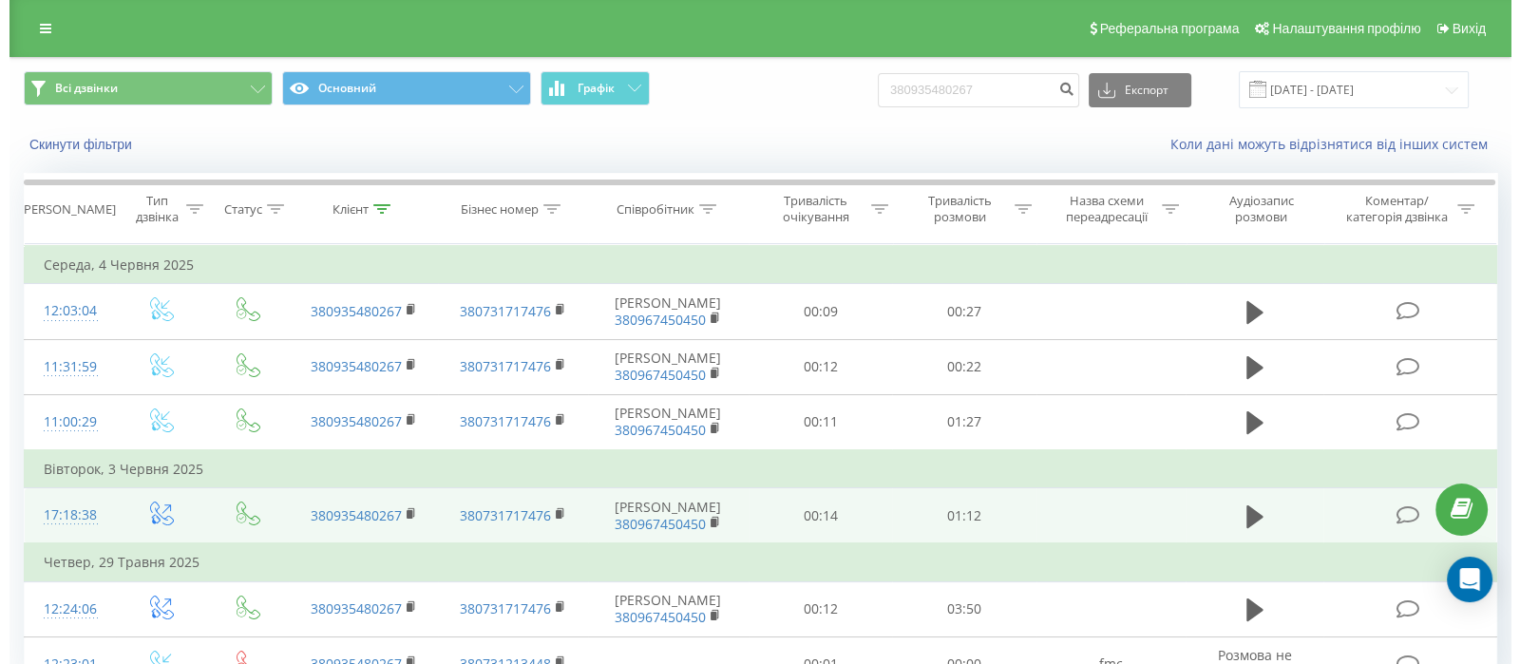
scroll to position [96, 0]
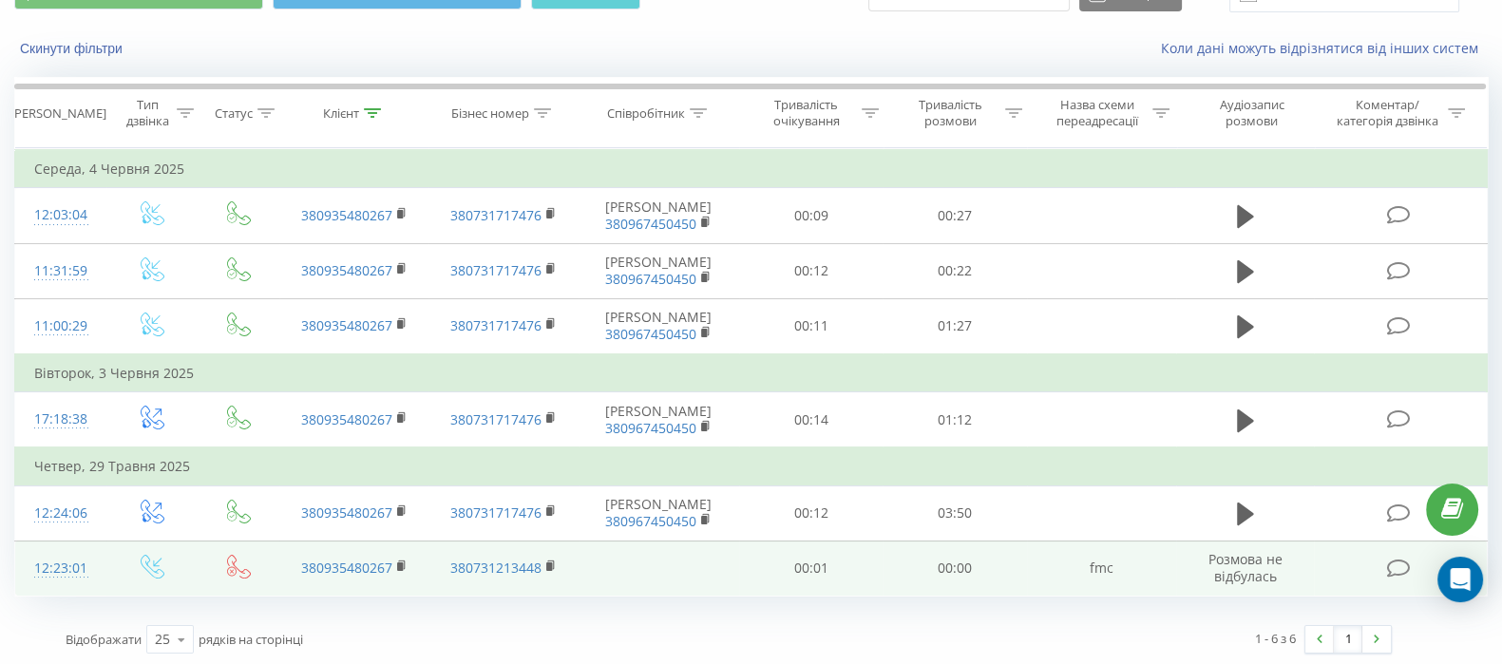
click at [47, 566] on div "12:23:01" at bounding box center [60, 568] width 53 height 37
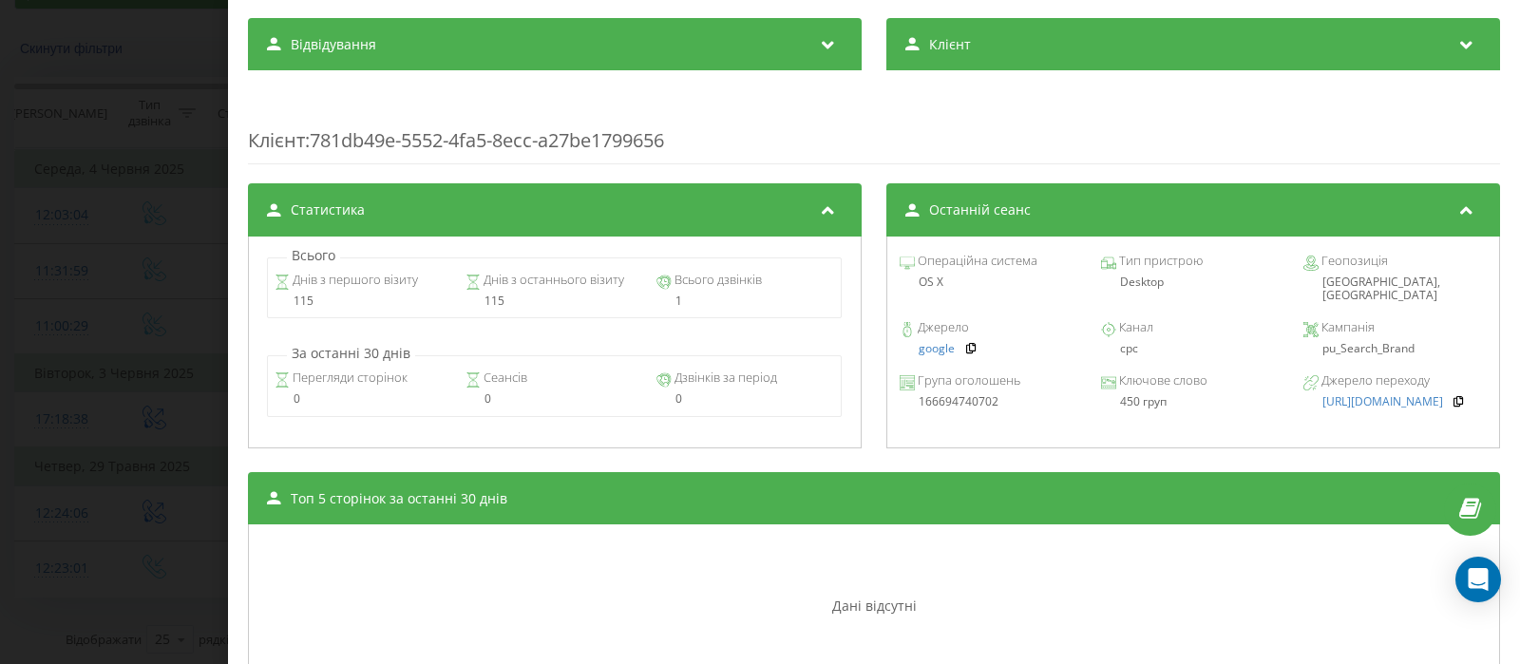
scroll to position [720, 0]
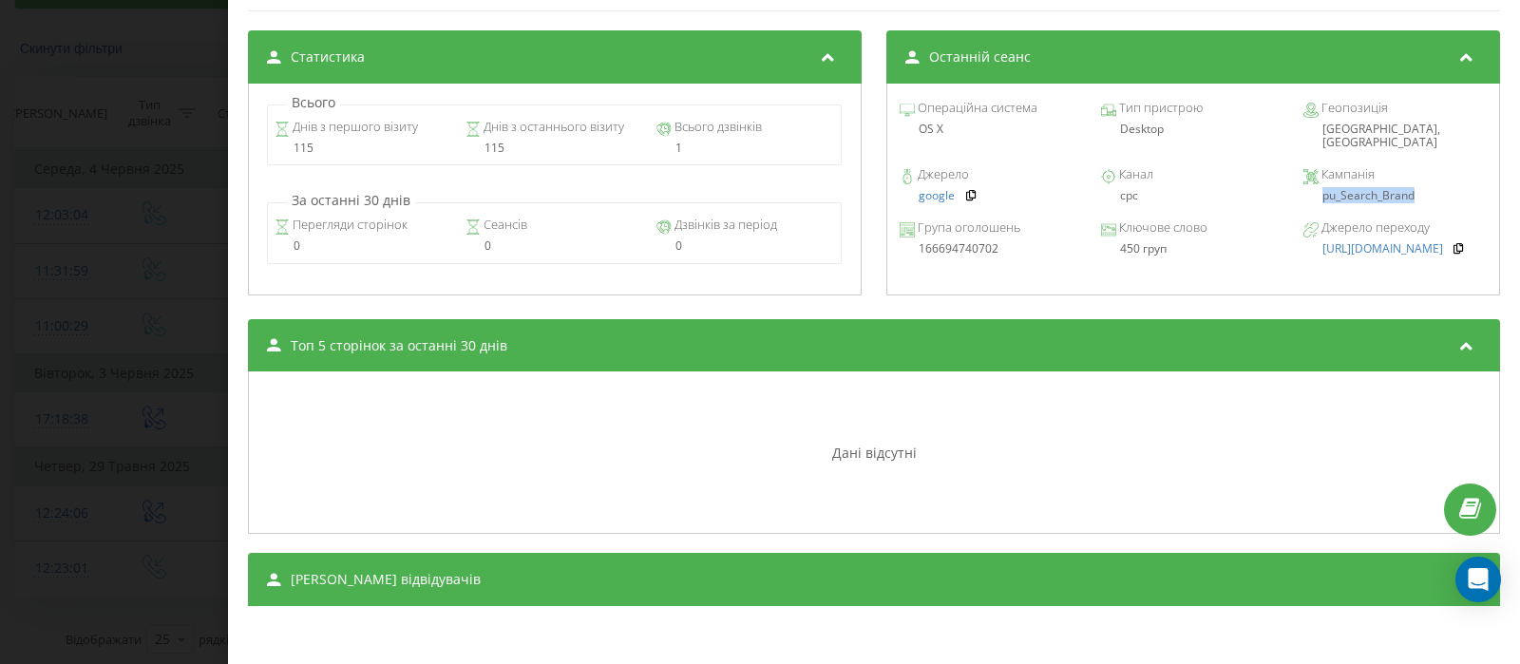
drag, startPoint x: 1299, startPoint y: 183, endPoint x: 1415, endPoint y: 182, distance: 115.9
click at [1415, 189] on div "pu_Search_Brand" at bounding box center [1394, 195] width 183 height 13
copy div "pu_Search_Brand"
